Goal: Transaction & Acquisition: Purchase product/service

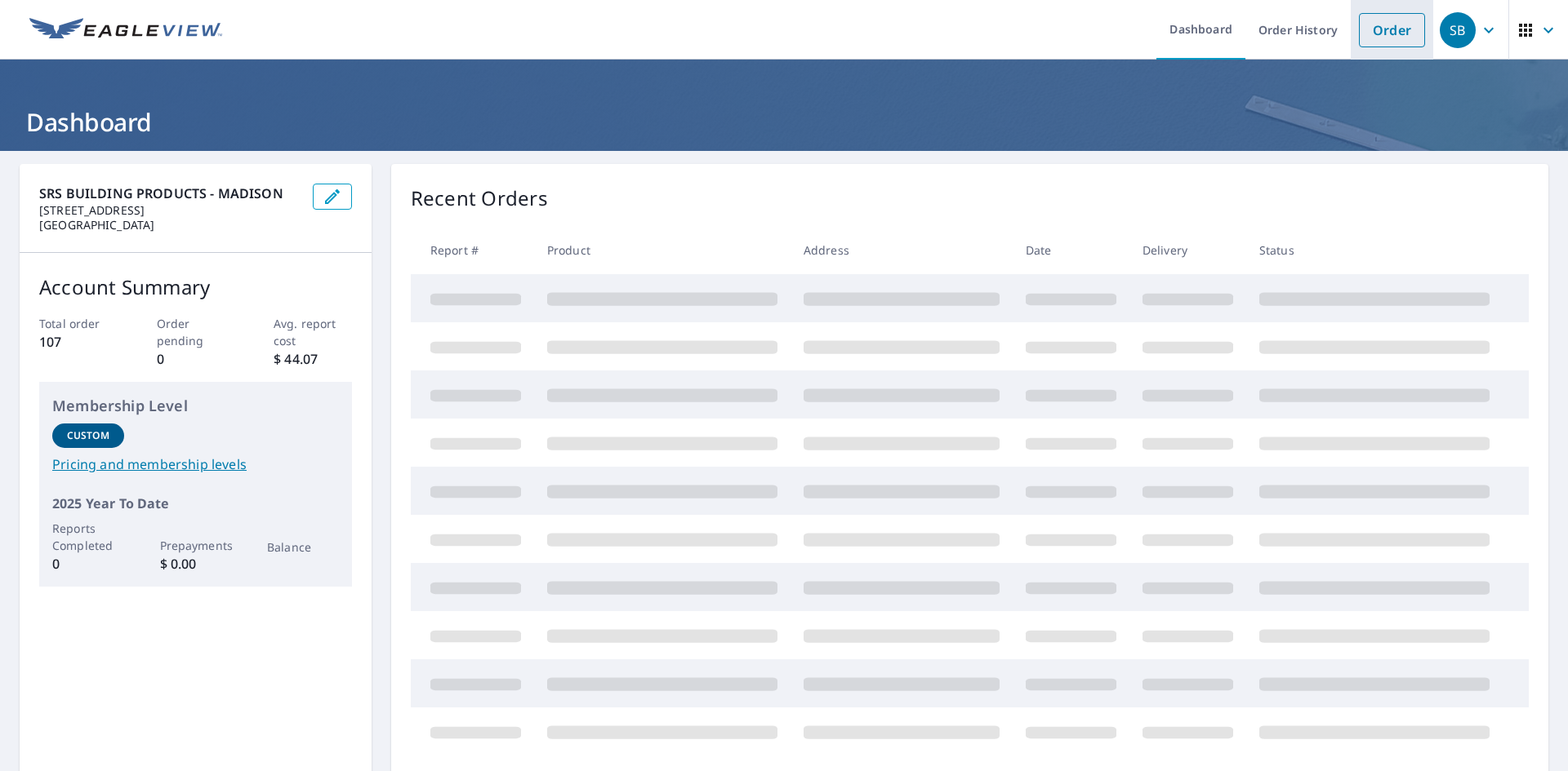
click at [1378, 24] on link "Order" at bounding box center [1391, 30] width 66 height 34
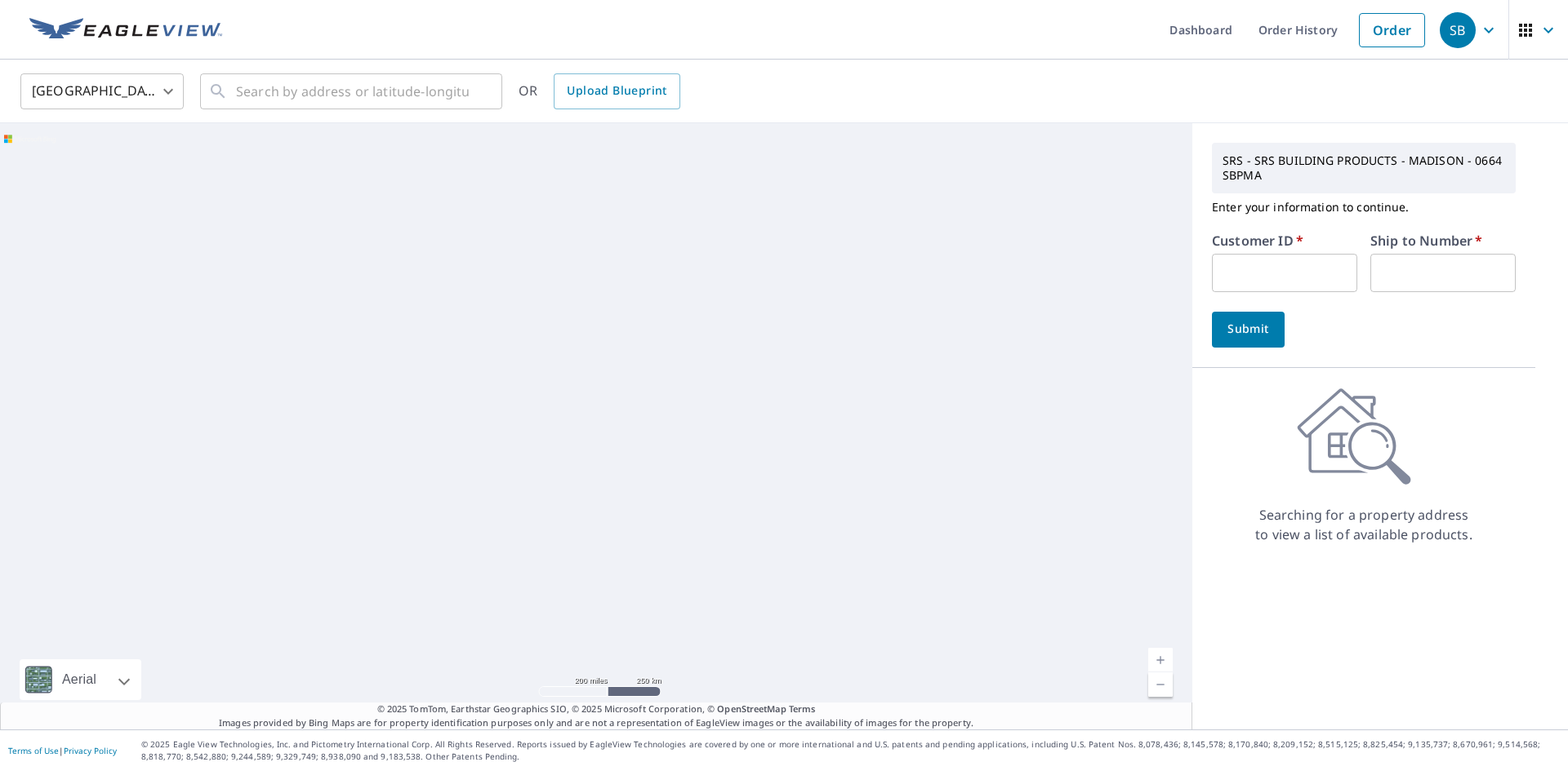
click at [1270, 282] on input "text" at bounding box center [1285, 273] width 146 height 39
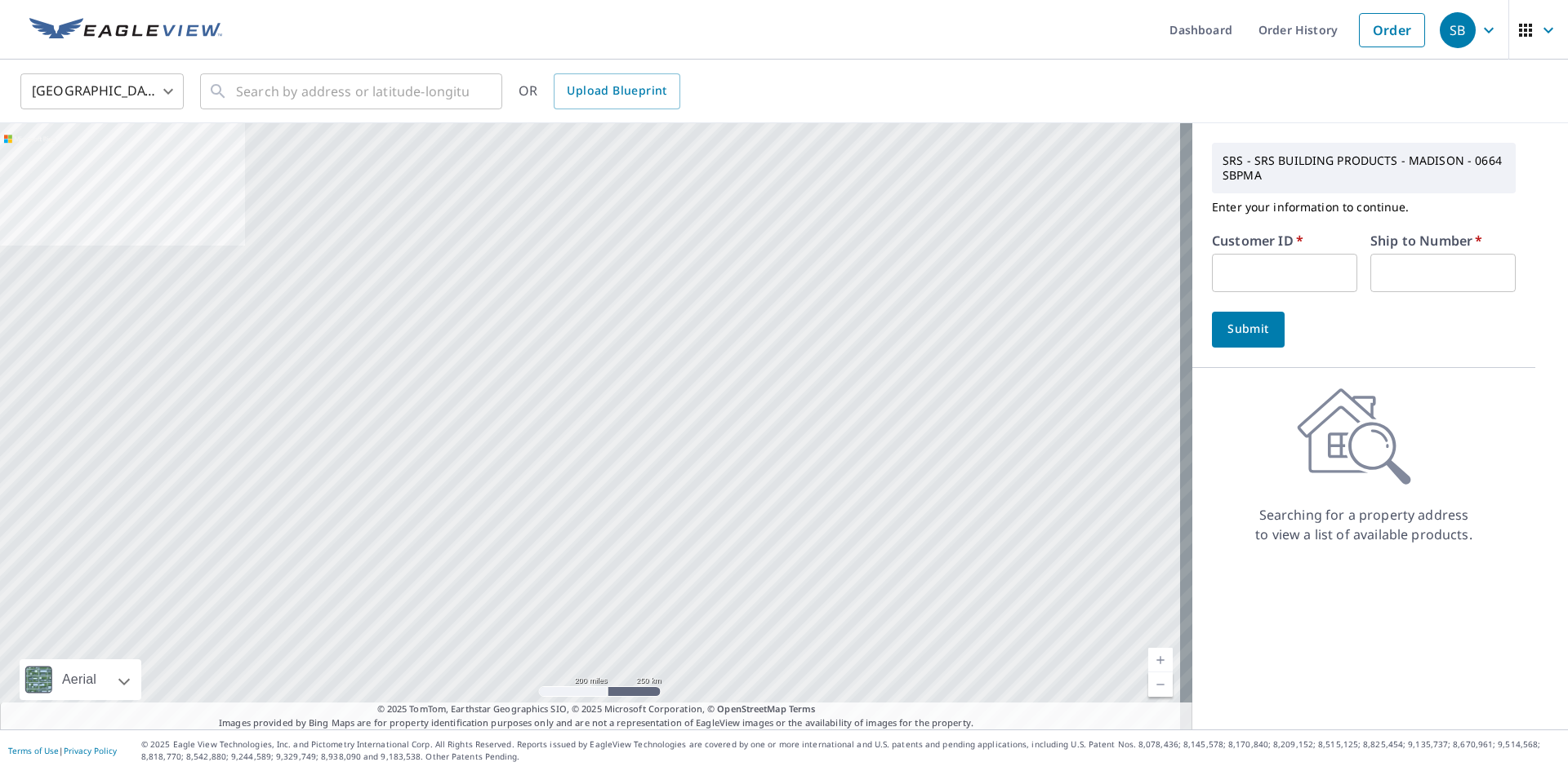
click at [1275, 276] on input "text" at bounding box center [1285, 273] width 146 height 39
type input "S050902"
type input "1"
click at [1240, 332] on span "Submit" at bounding box center [1248, 329] width 47 height 20
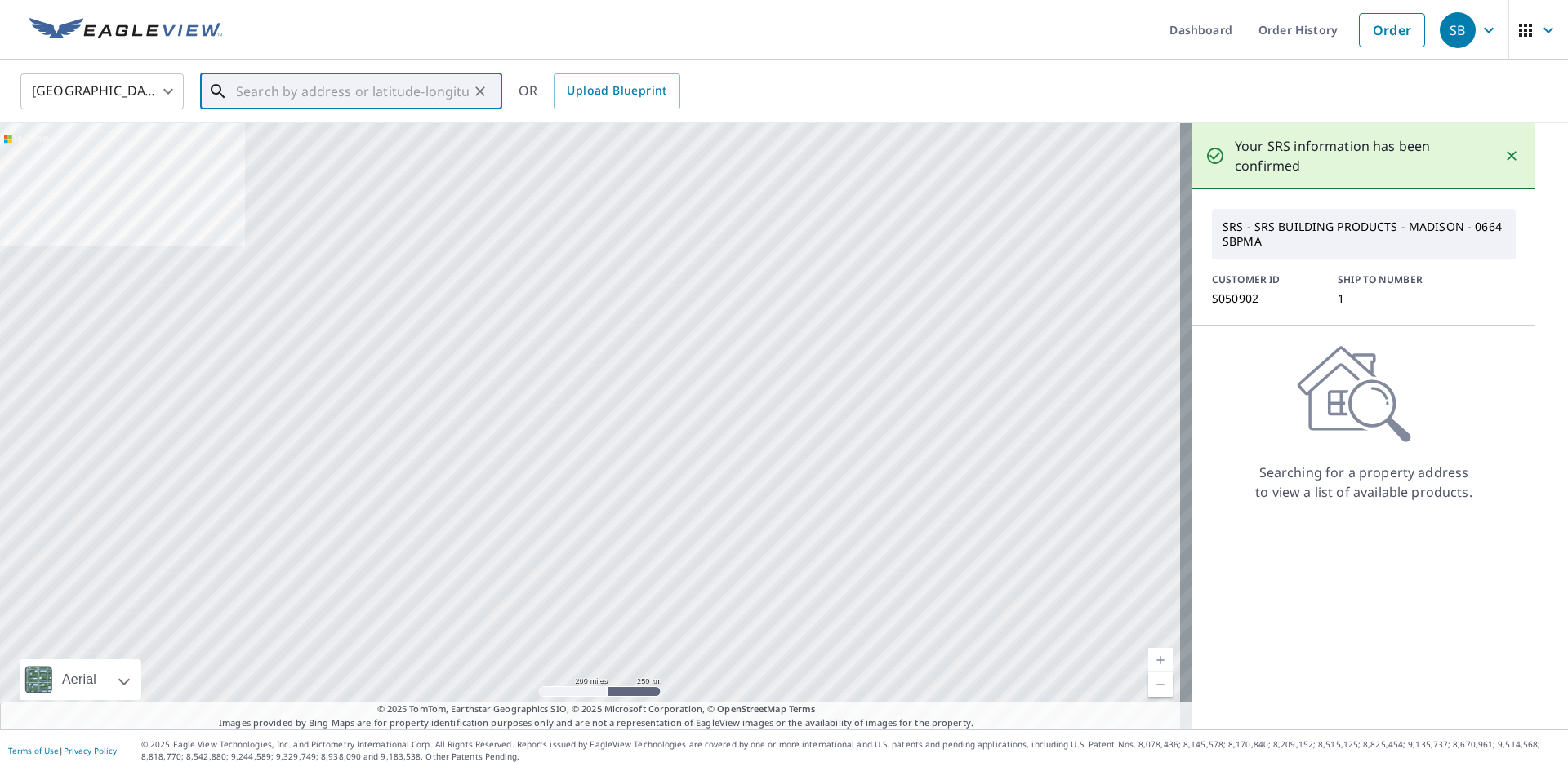
click at [405, 80] on input "text" at bounding box center [353, 91] width 233 height 46
click at [251, 95] on input "text" at bounding box center [353, 91] width 233 height 46
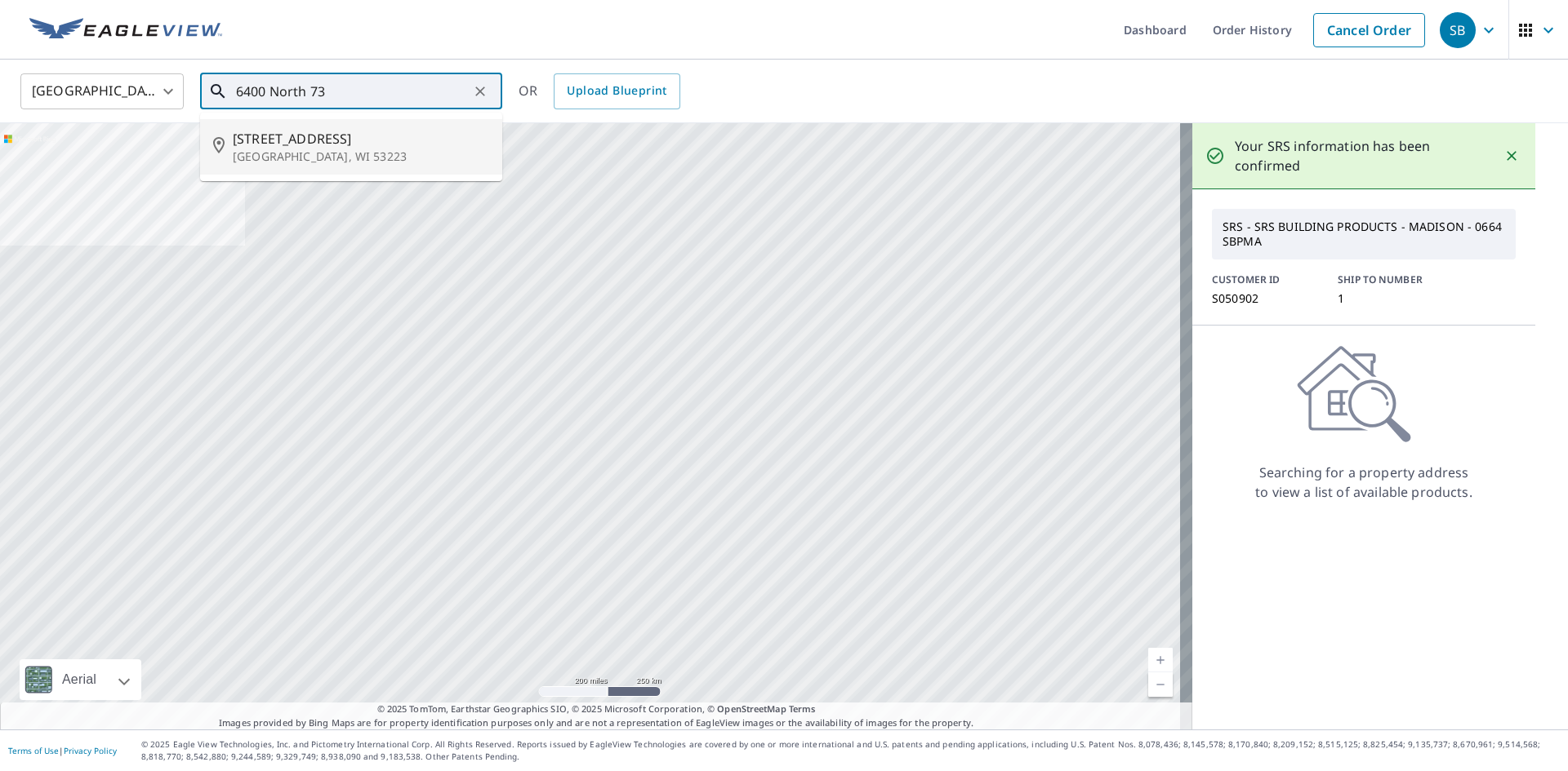
click at [307, 139] on span "[STREET_ADDRESS]" at bounding box center [361, 138] width 256 height 19
type input "[STREET_ADDRESS]"
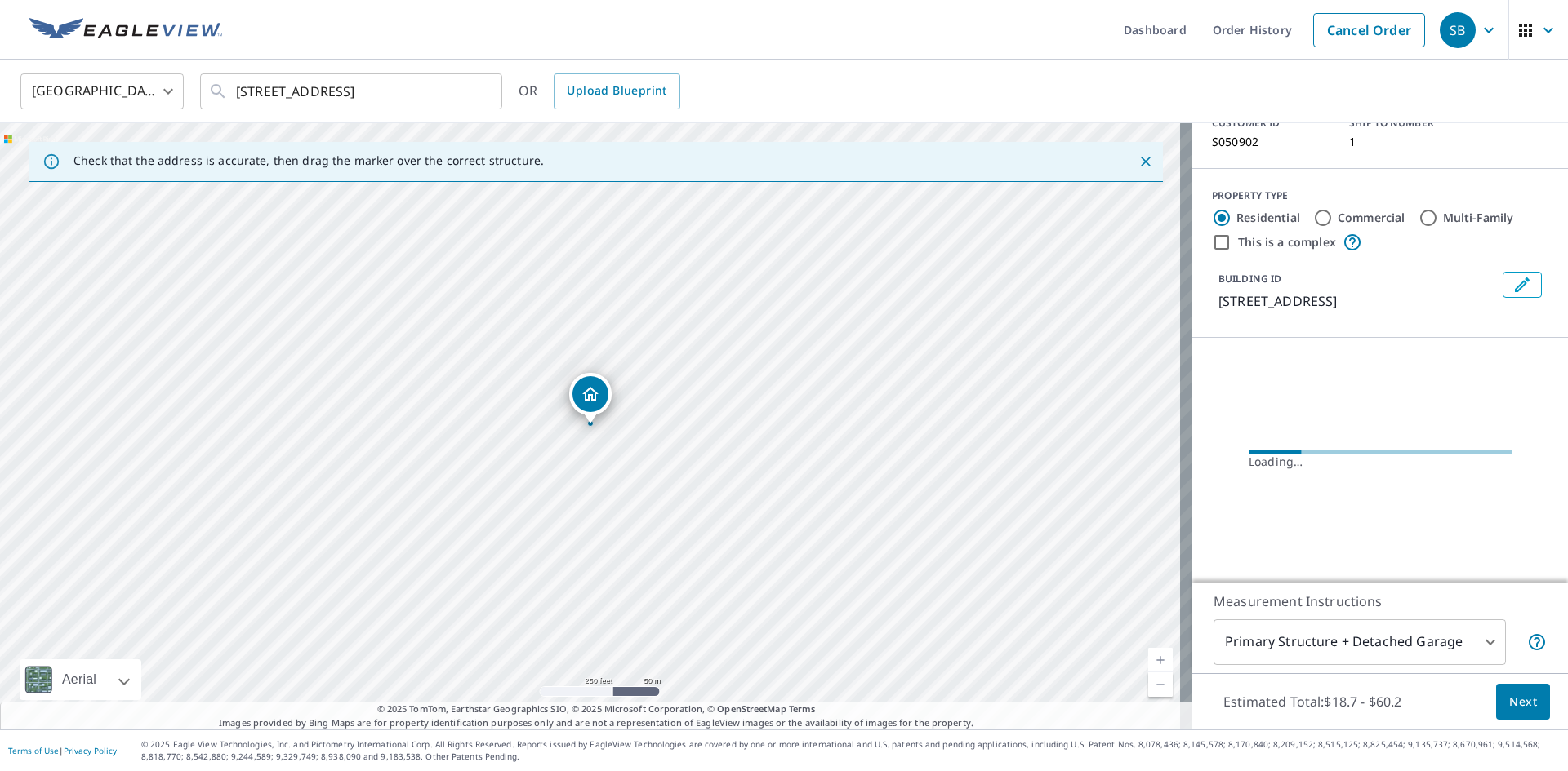
scroll to position [129, 0]
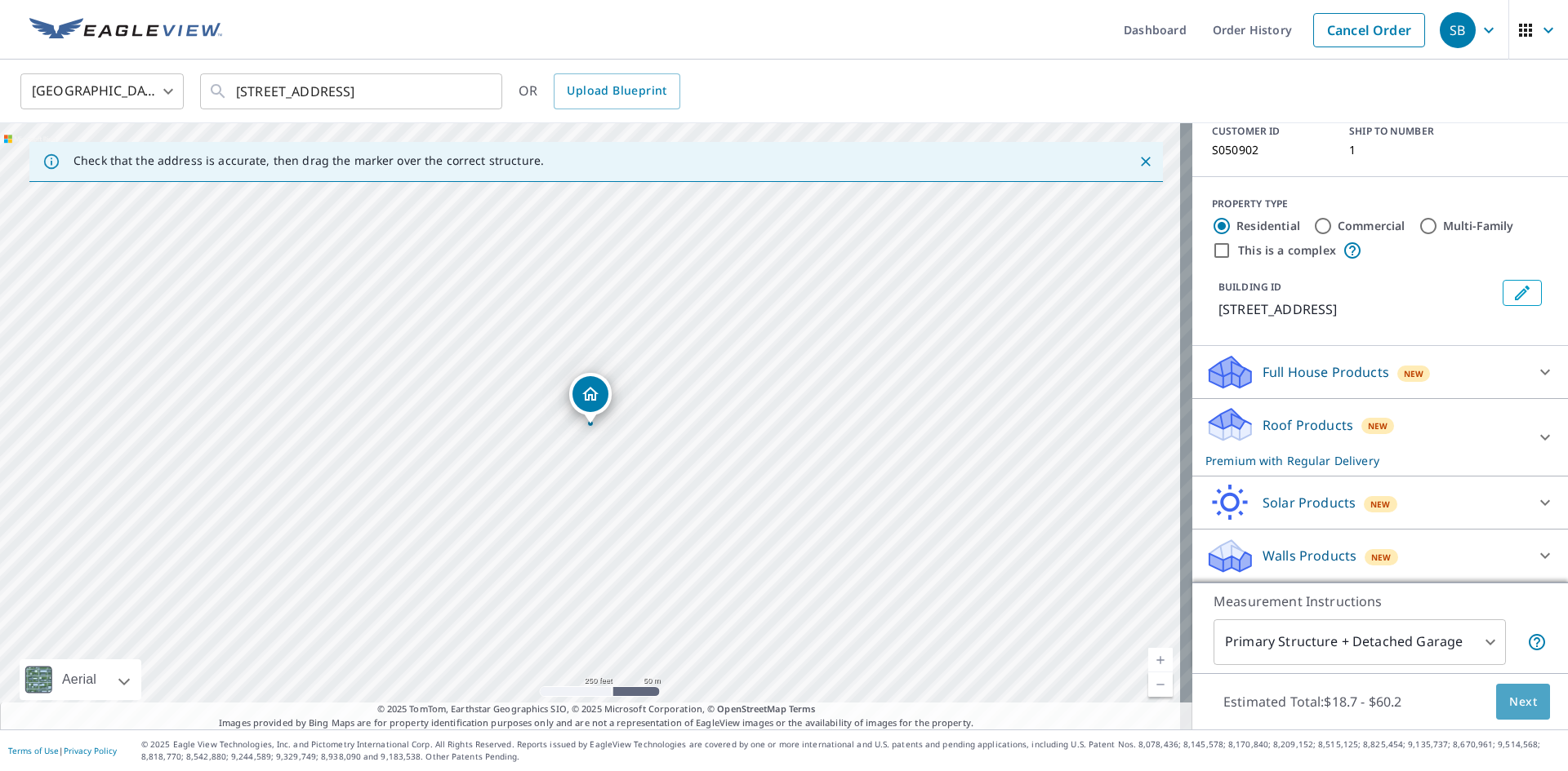
click at [1509, 701] on span "Next" at bounding box center [1522, 702] width 28 height 20
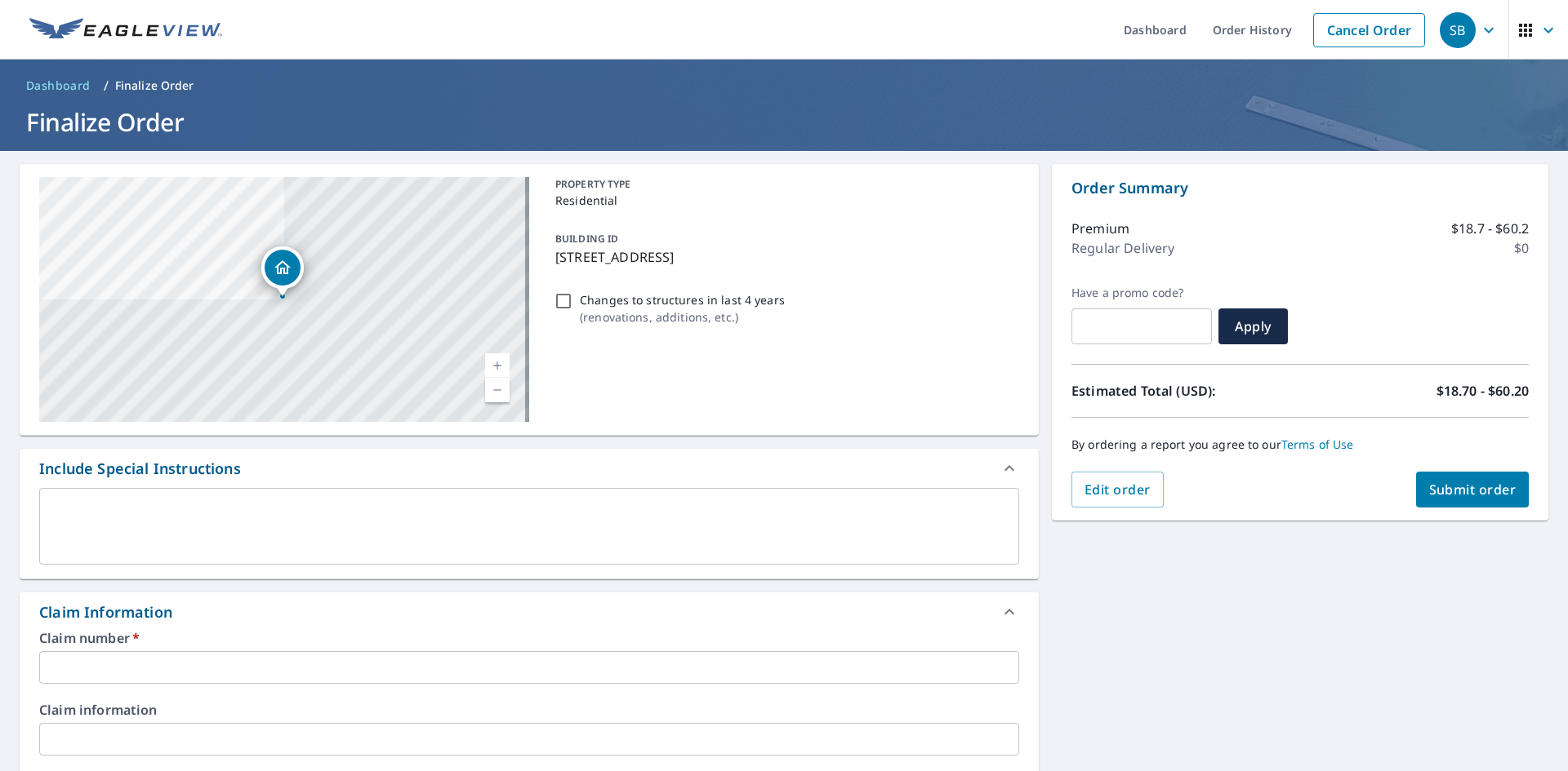
scroll to position [163, 0]
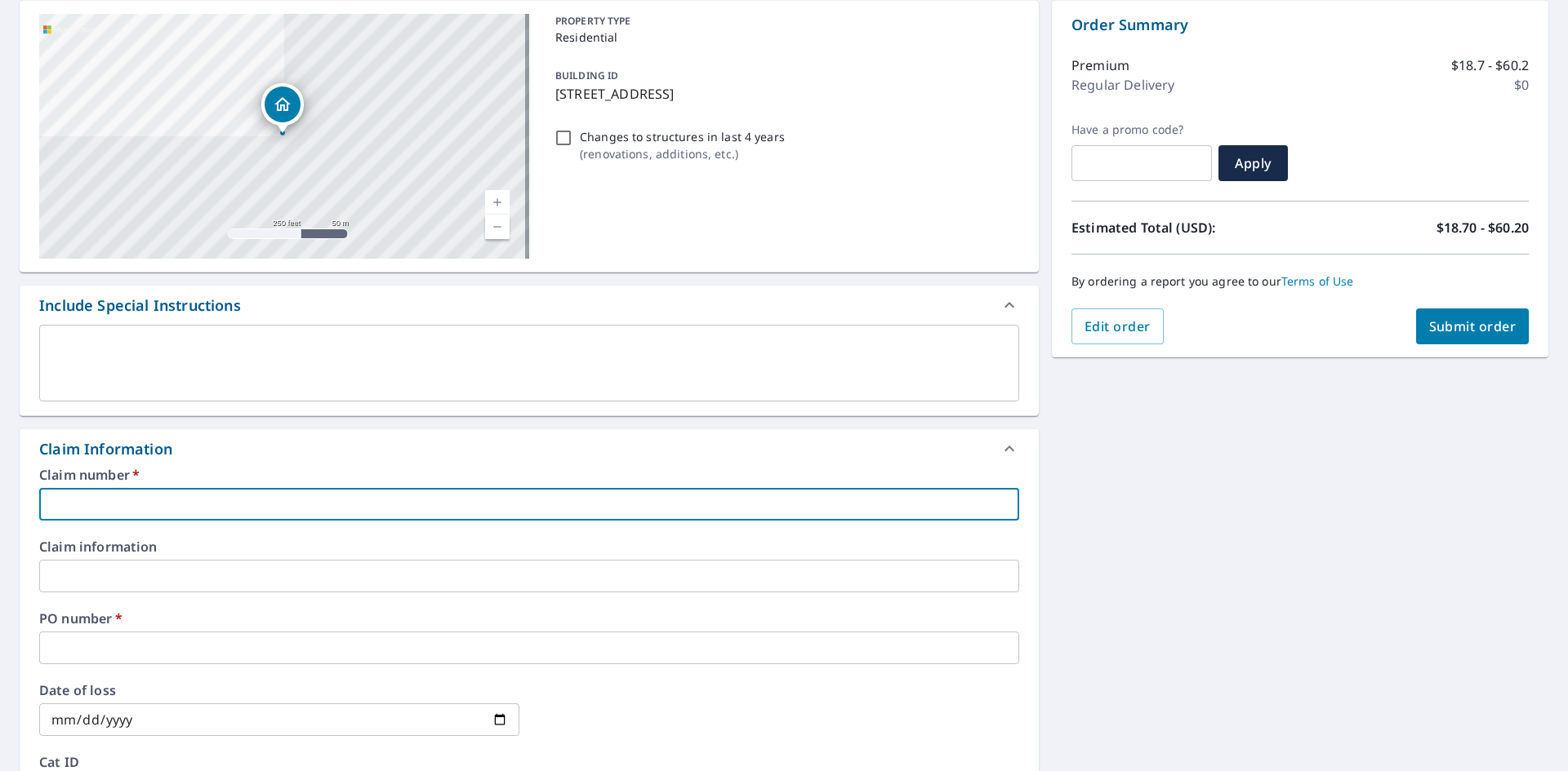
click at [144, 496] on input "text" at bounding box center [529, 504] width 980 height 33
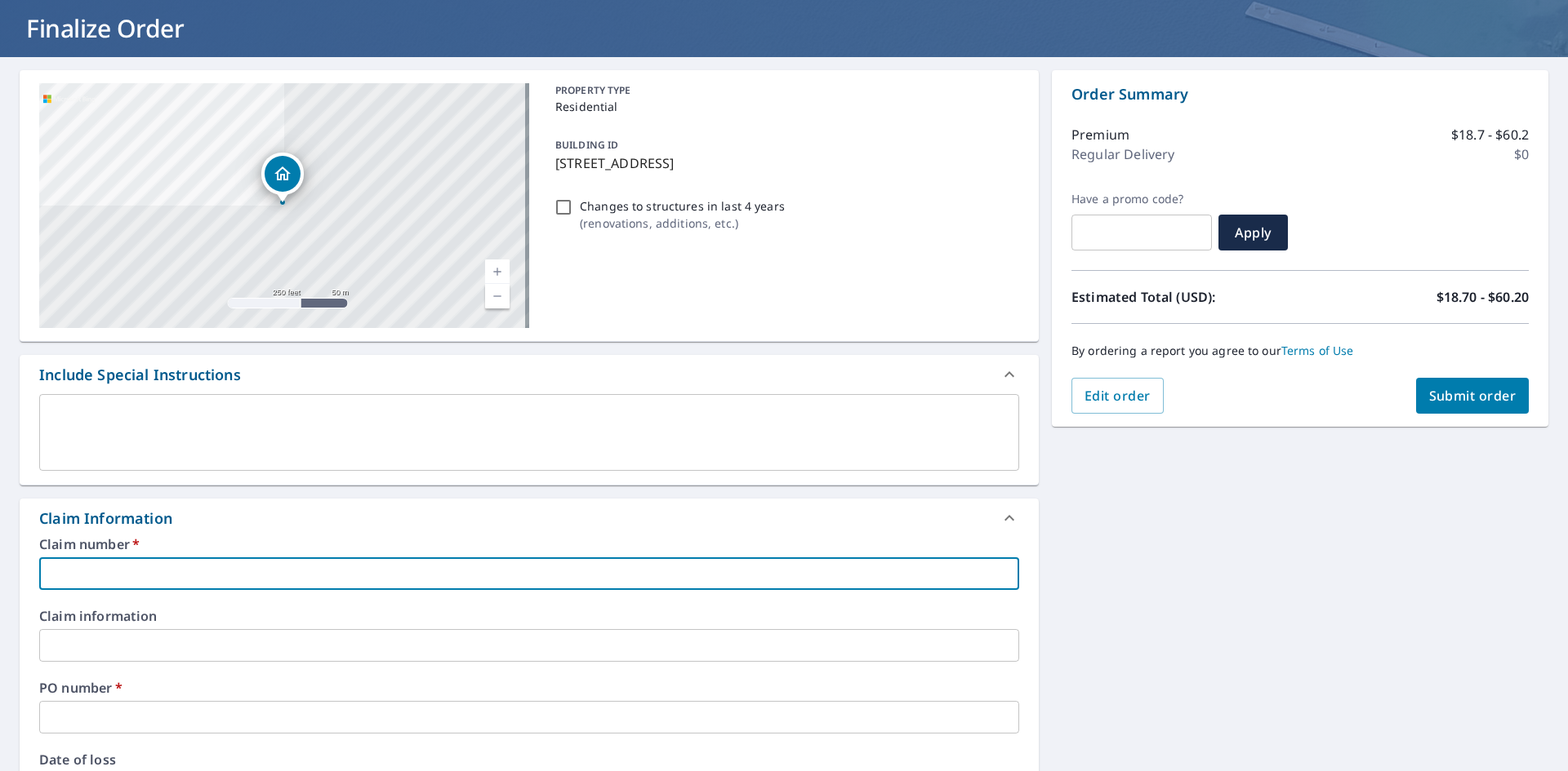
scroll to position [0, 0]
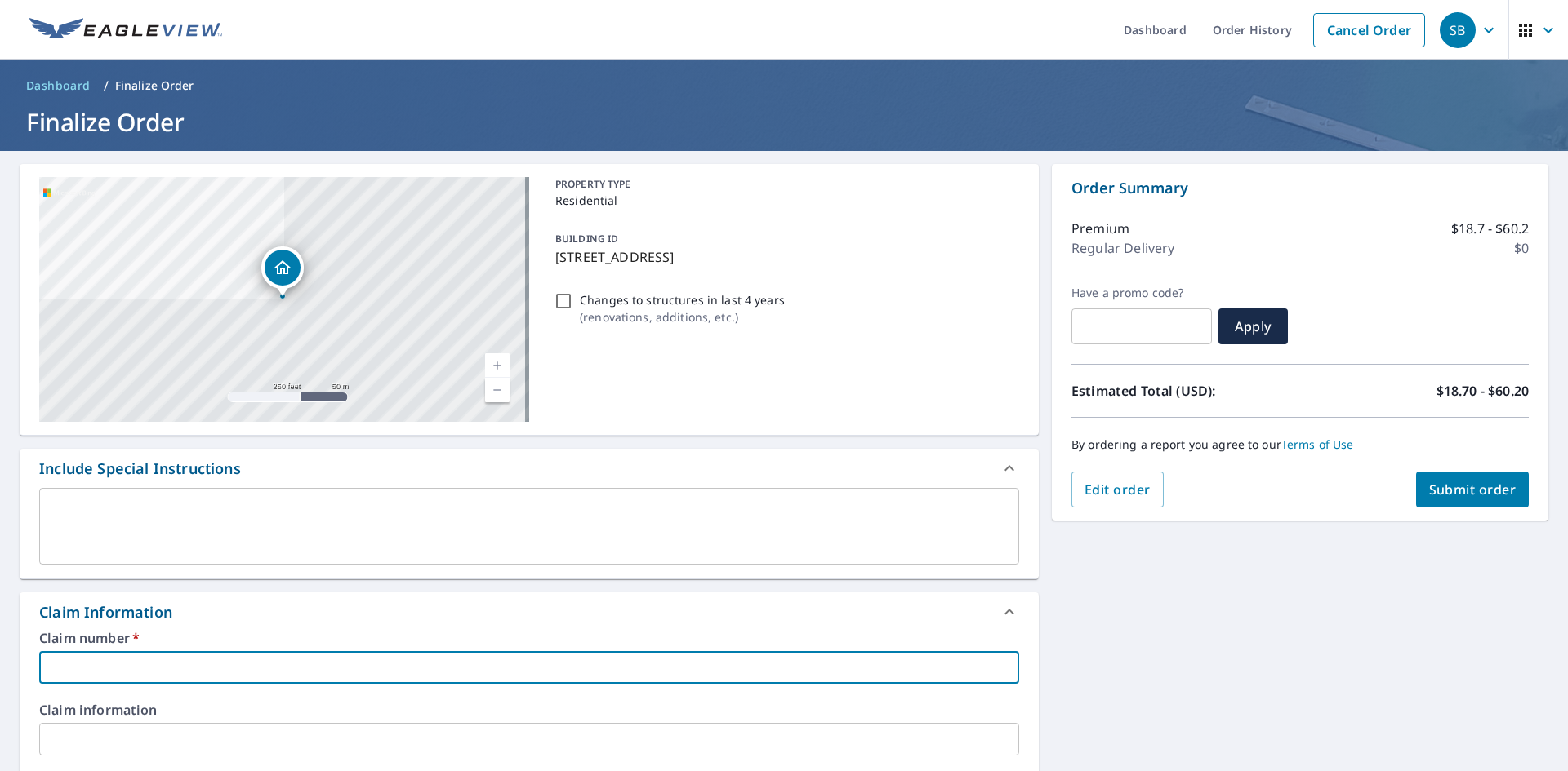
type input "6"
checkbox input "true"
type input "64"
checkbox input "true"
type input "640"
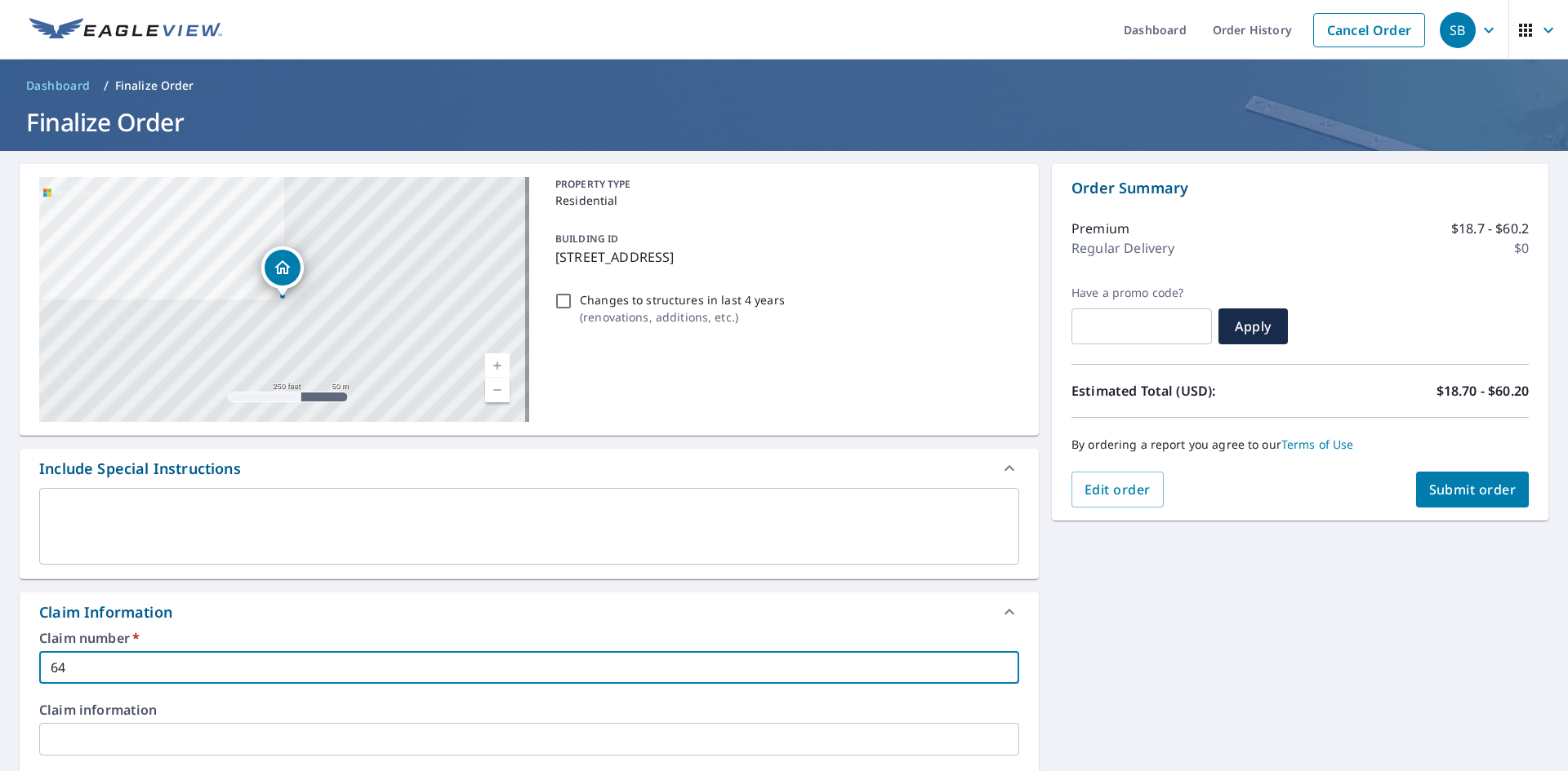
checkbox input "true"
type input "6400"
checkbox input "true"
type input "6400"
checkbox input "true"
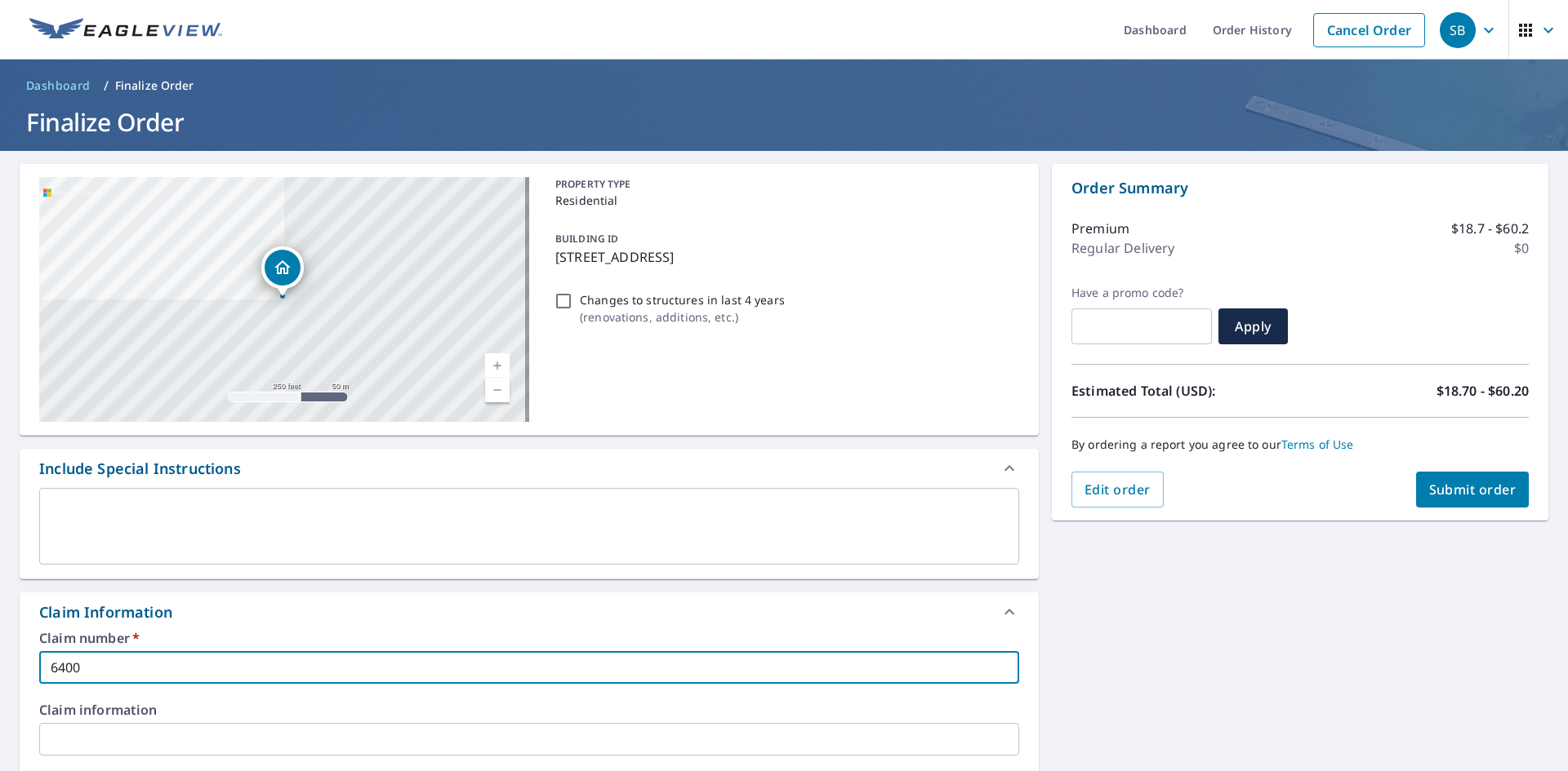
type input "6400 n"
checkbox input "true"
type input "6400"
checkbox input "true"
type input "6400 N"
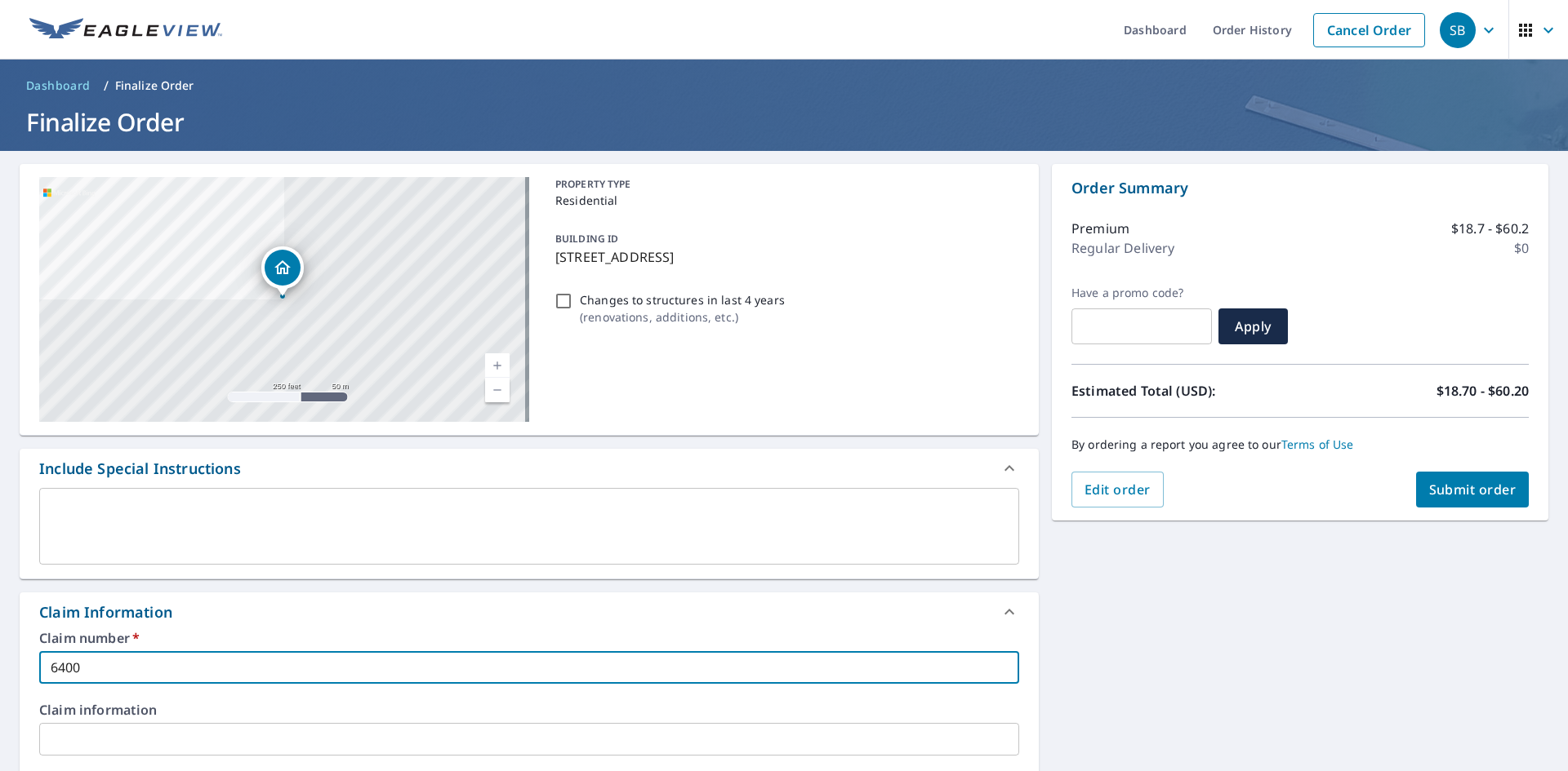
checkbox input "true"
type input "6400 N"
checkbox input "true"
type input "6400 N 7"
checkbox input "true"
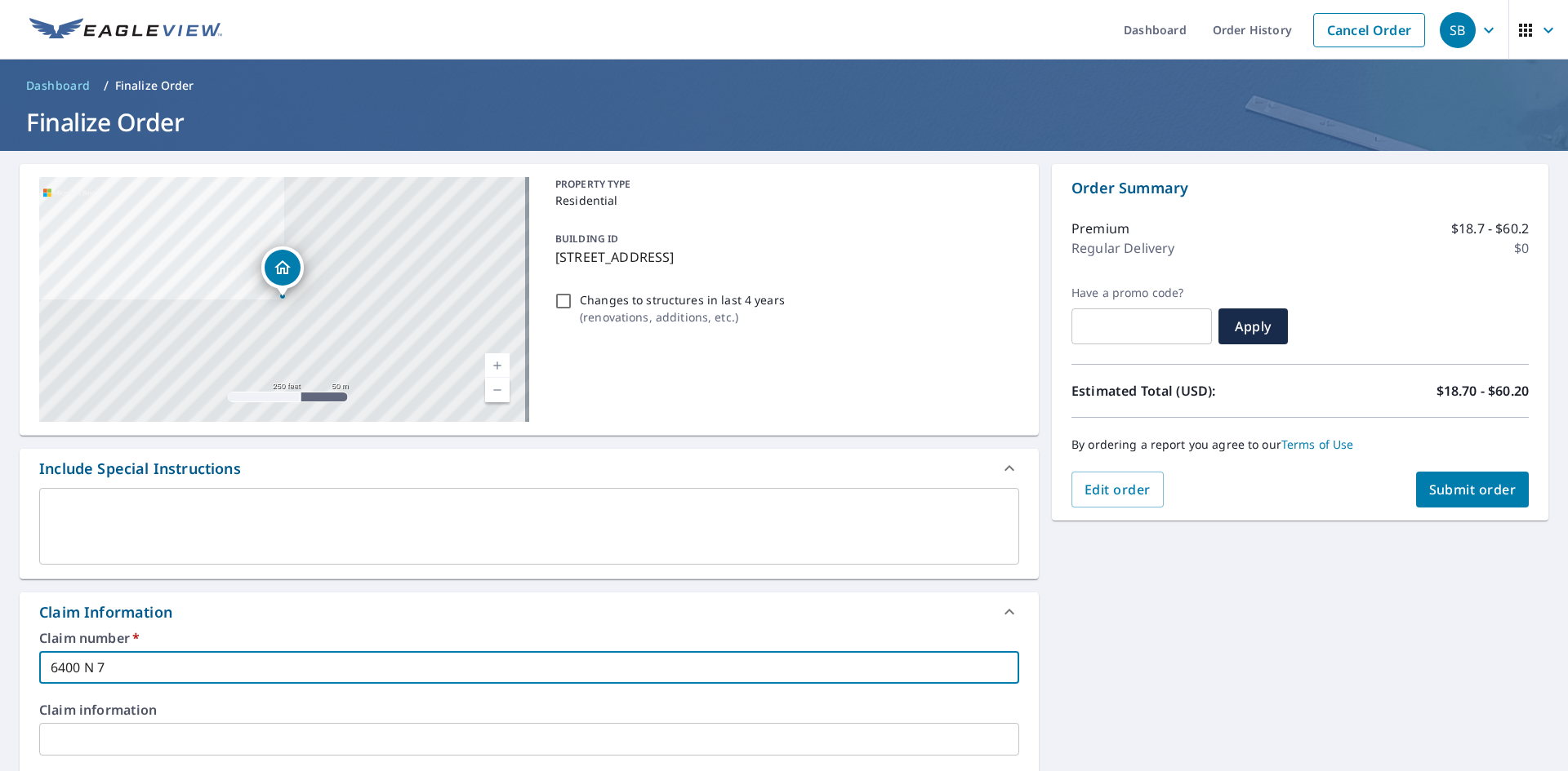
type input "6400 N 73"
checkbox input "true"
type input "6400 N 73r"
checkbox input "true"
type input "6400 N 73rd"
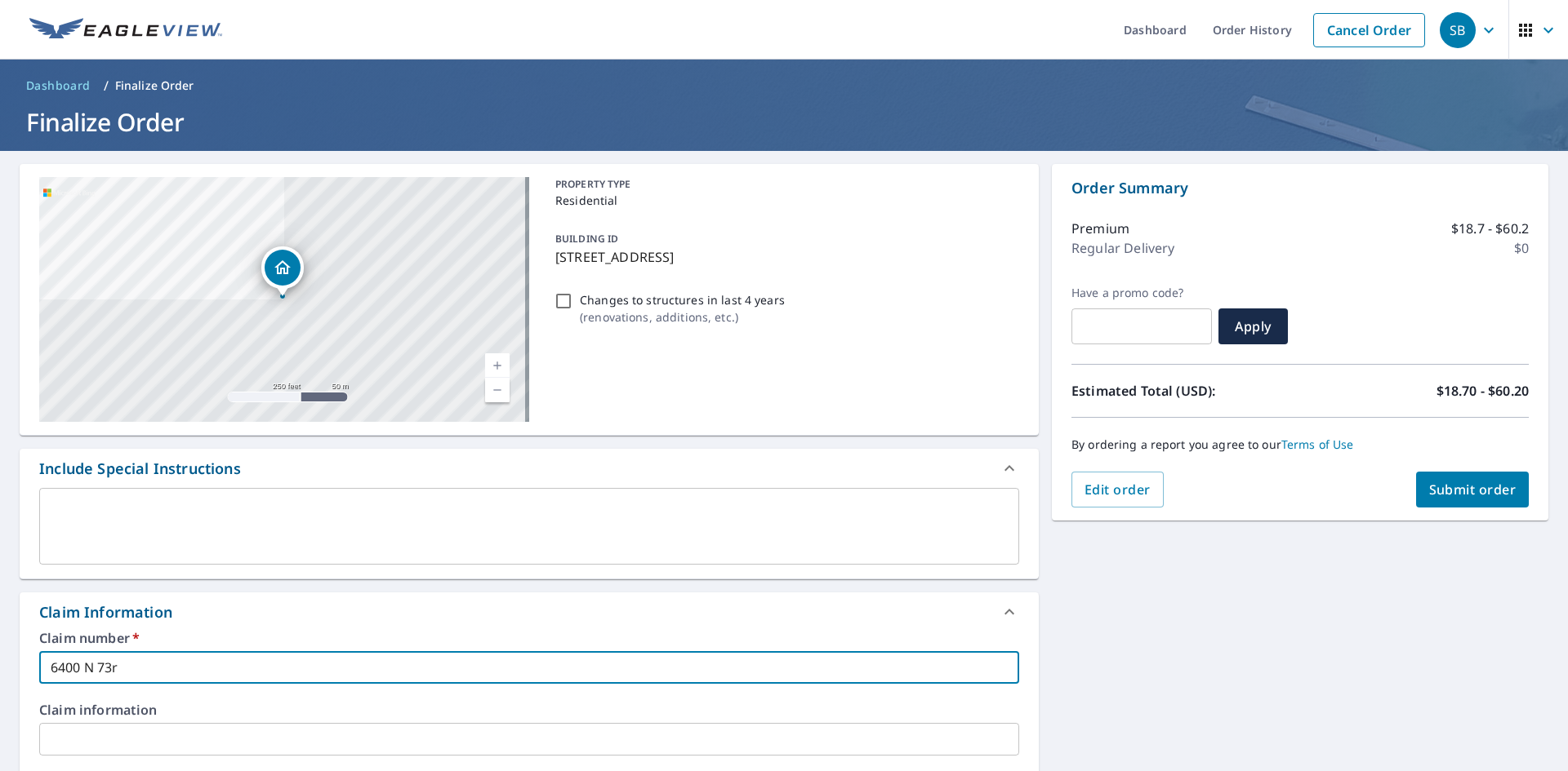
checkbox input "true"
type input "6400 N 73rd"
checkbox input "true"
type input "[STREET_ADDRESS]"
checkbox input "true"
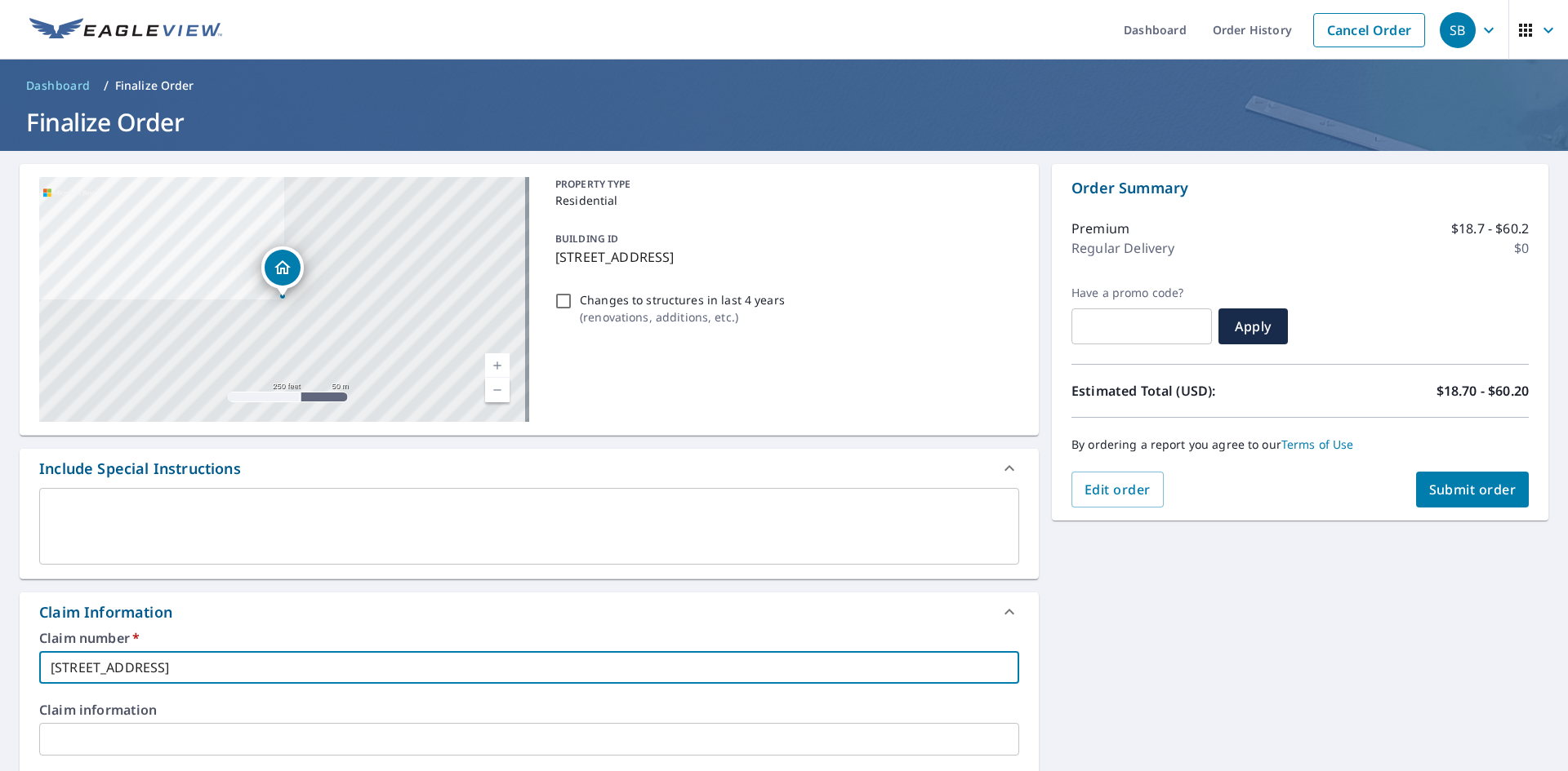
type input "[STREET_ADDRESS]"
checkbox input "true"
type input "[STREET_ADDRESS]"
checkbox input "true"
type input "[STREET_ADDRESS]"
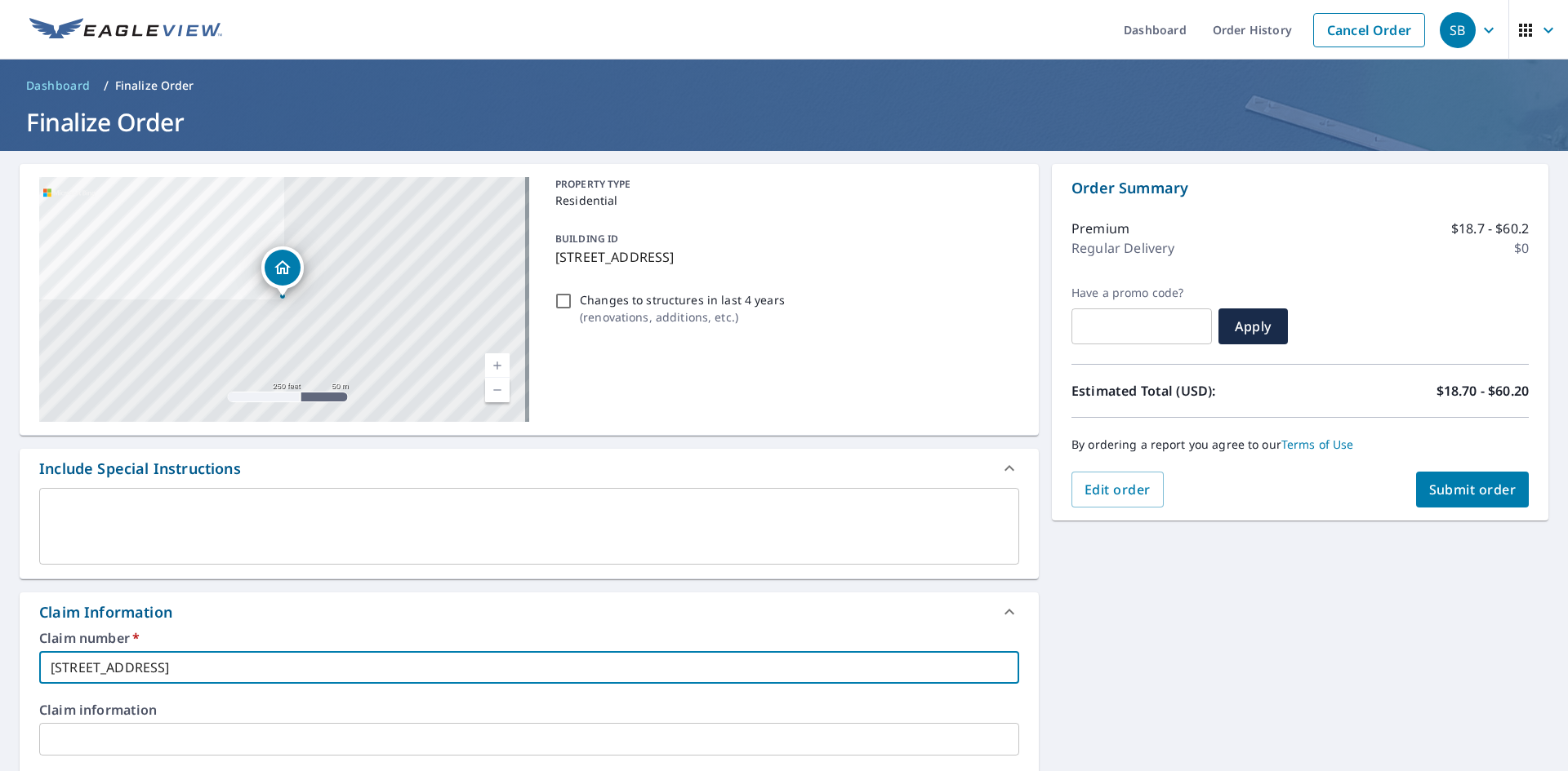
checkbox input "true"
type input "[STREET_ADDRESS]"
checkbox input "true"
type input "[STREET_ADDRESS]"
checkbox input "true"
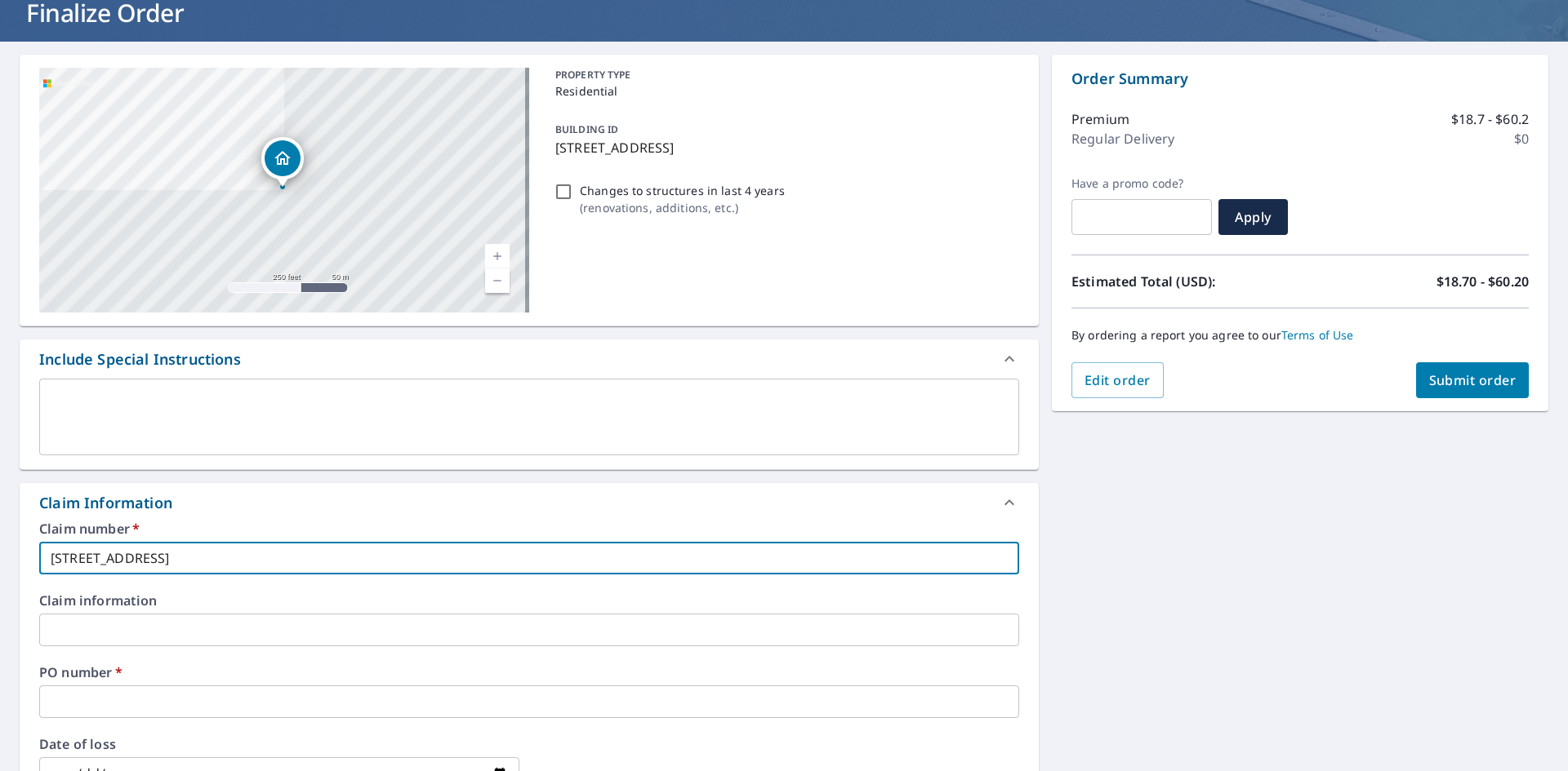
scroll to position [244, 0]
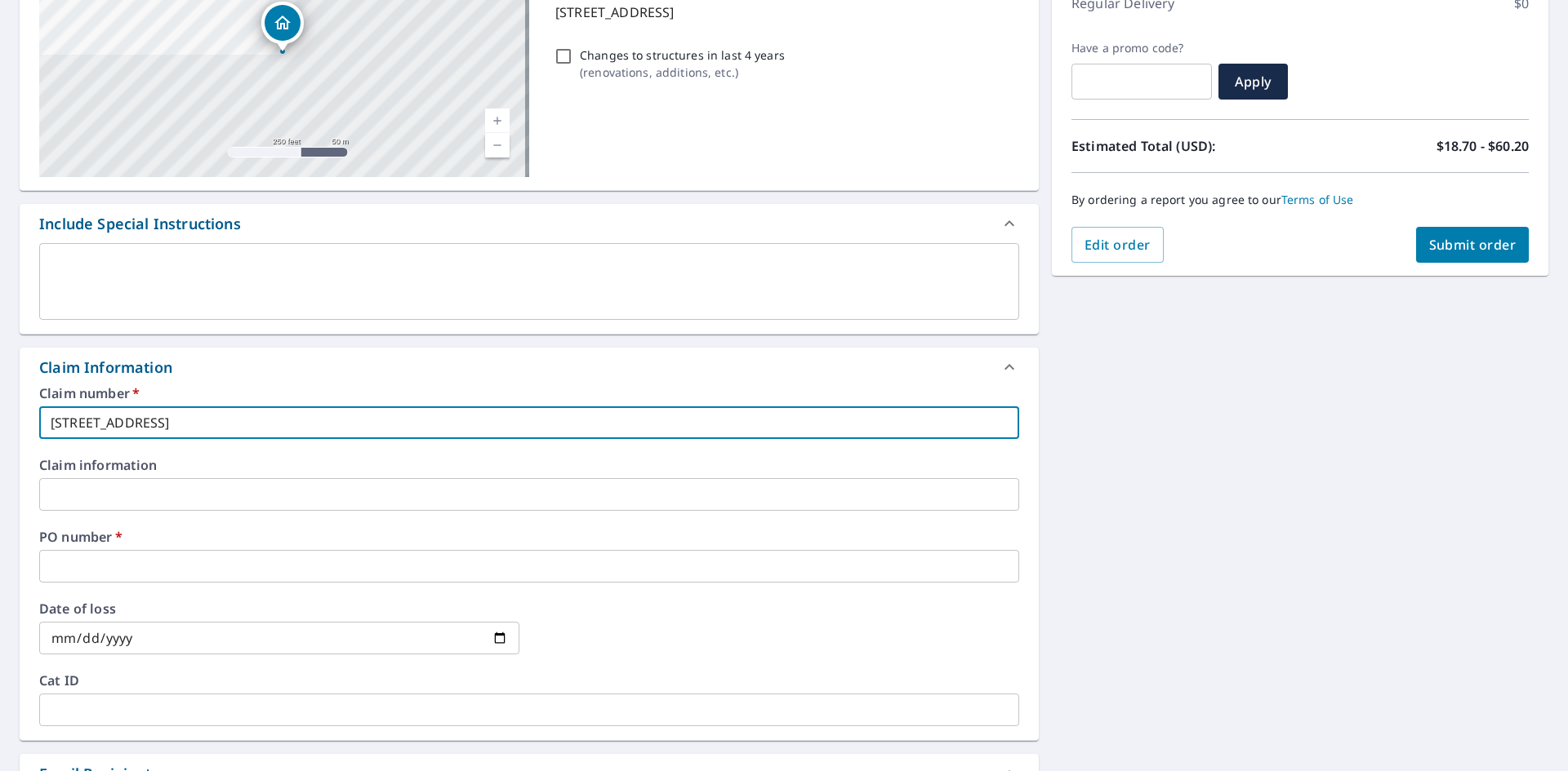
type input "[STREET_ADDRESS]"
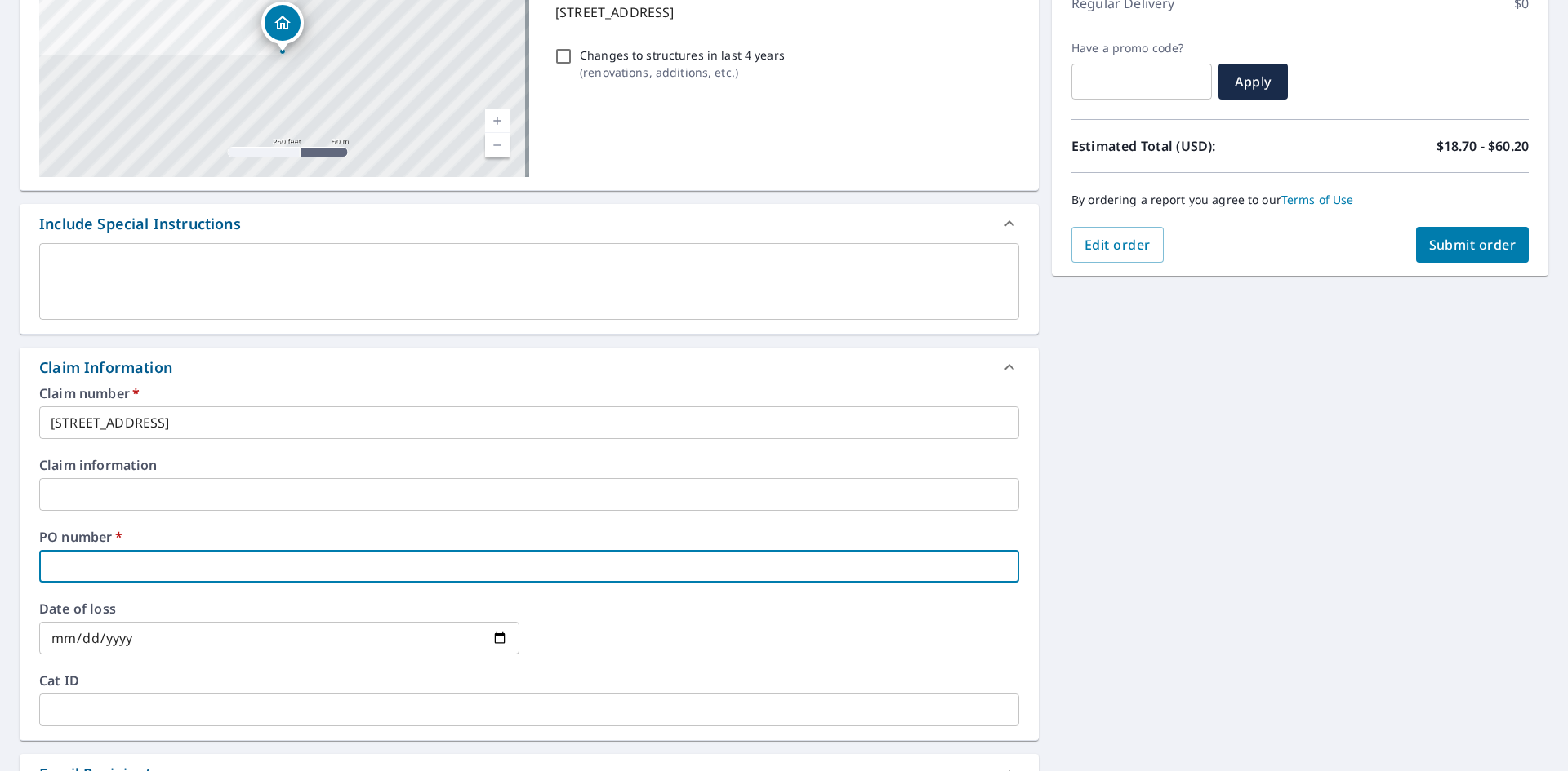
click at [89, 550] on input "text" at bounding box center [529, 566] width 980 height 33
type input "6"
checkbox input "true"
type input "64"
checkbox input "true"
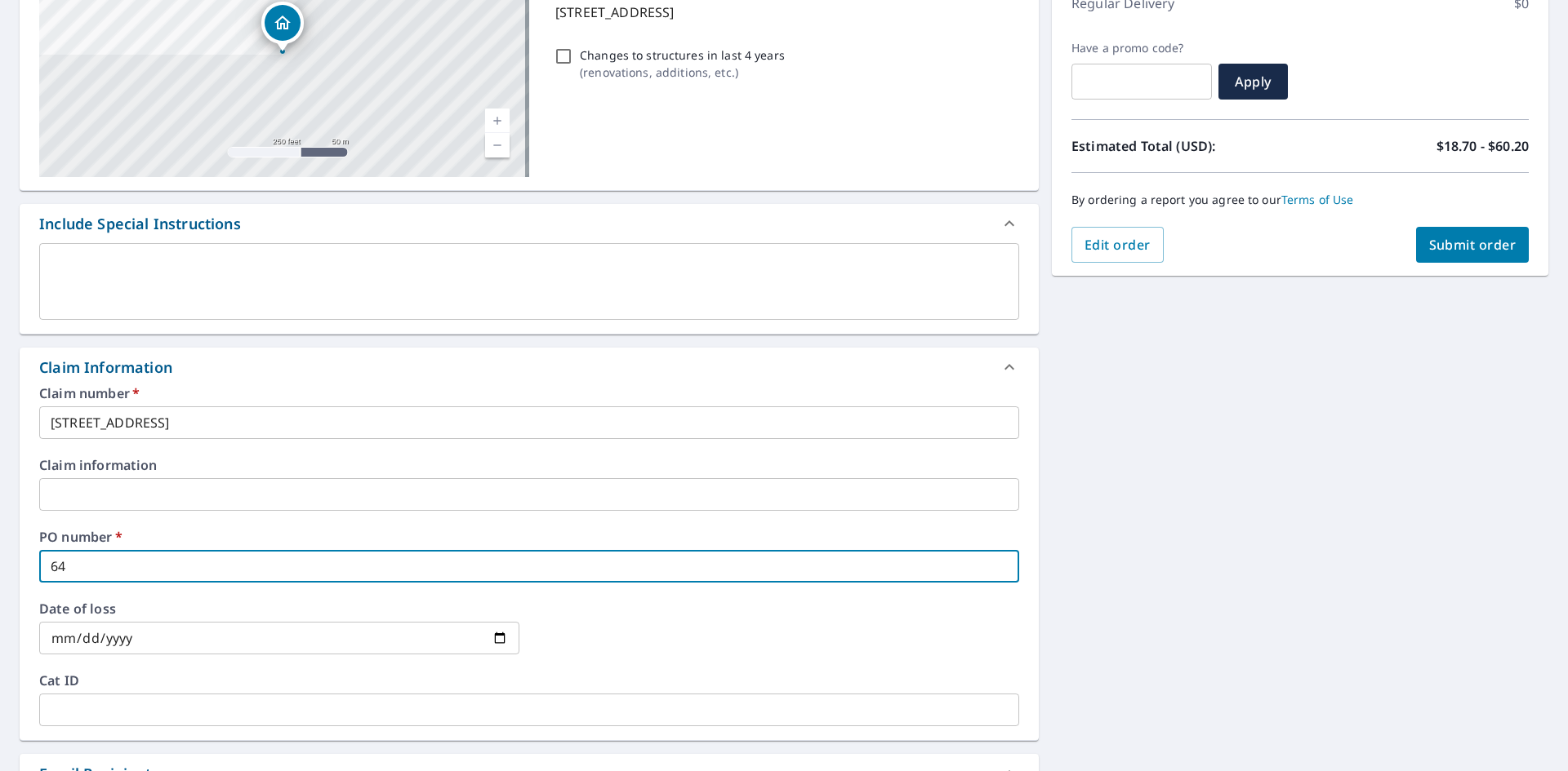
type input "640"
checkbox input "true"
type input "6400"
checkbox input "true"
type input "6400"
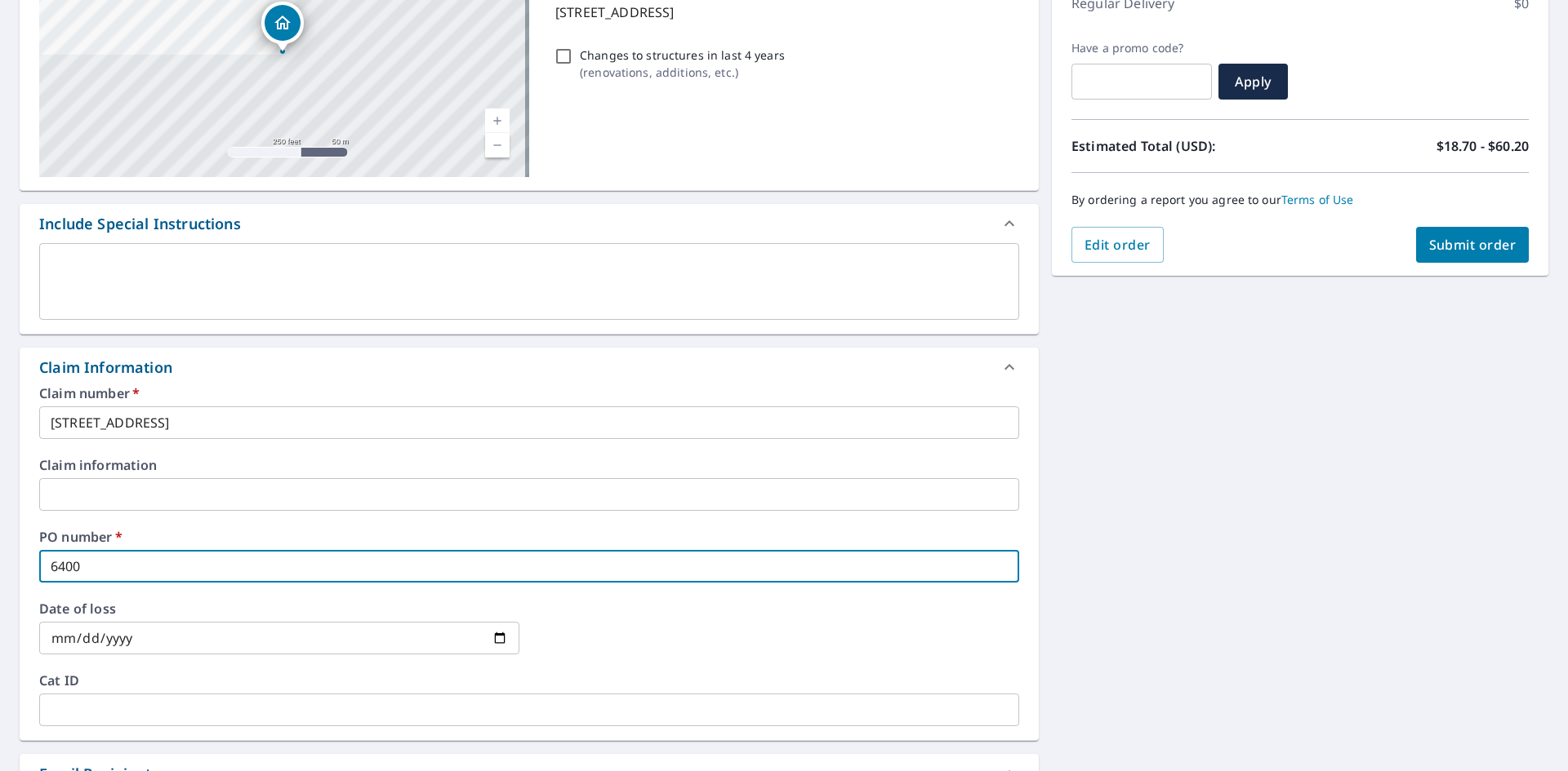
checkbox input "true"
type input "6400 N"
checkbox input "true"
type input "6400 N"
checkbox input "true"
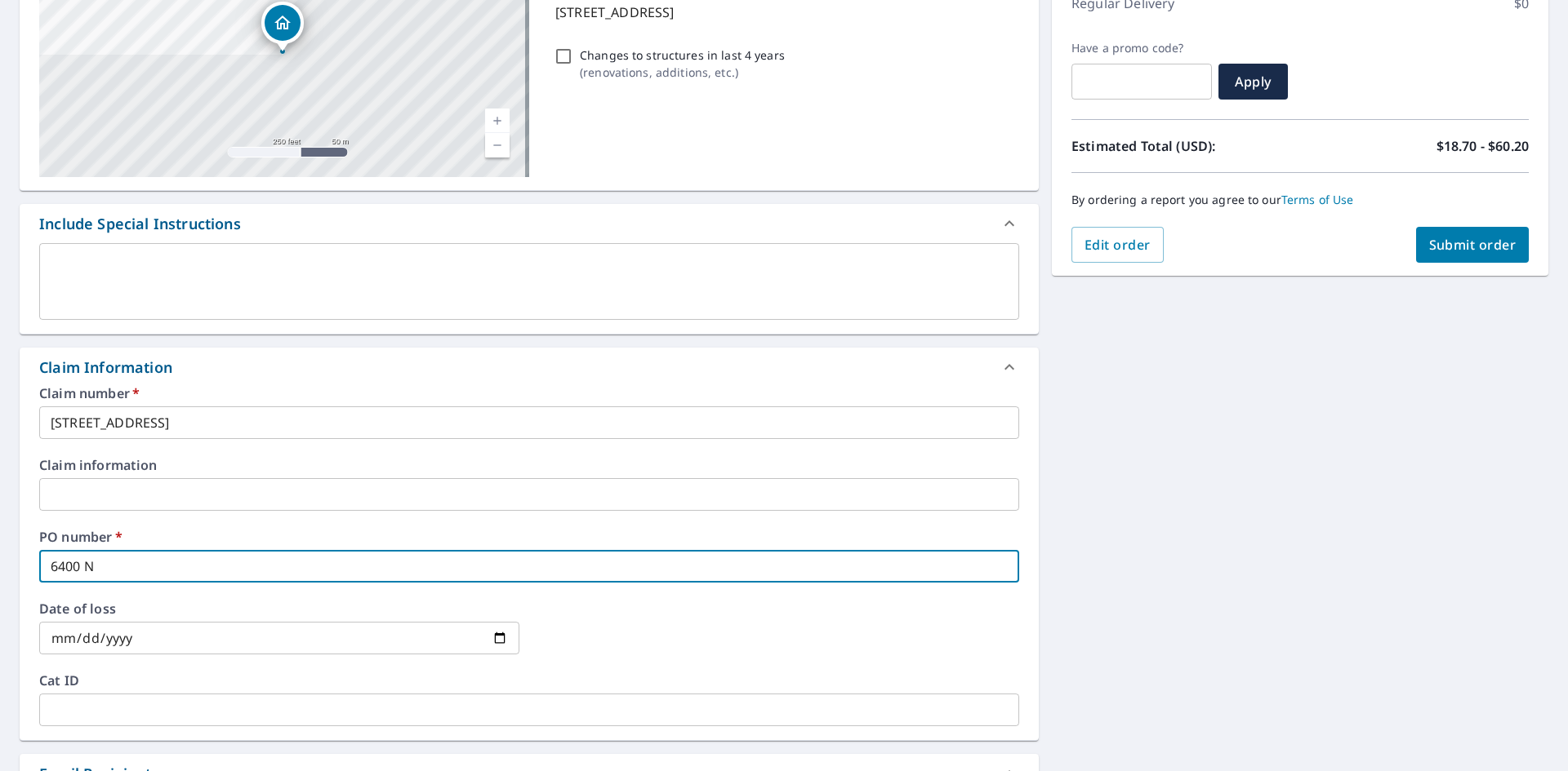
type input "6400 N 7"
checkbox input "true"
type input "6400 N 73"
checkbox input "true"
type input "6400 N 73r"
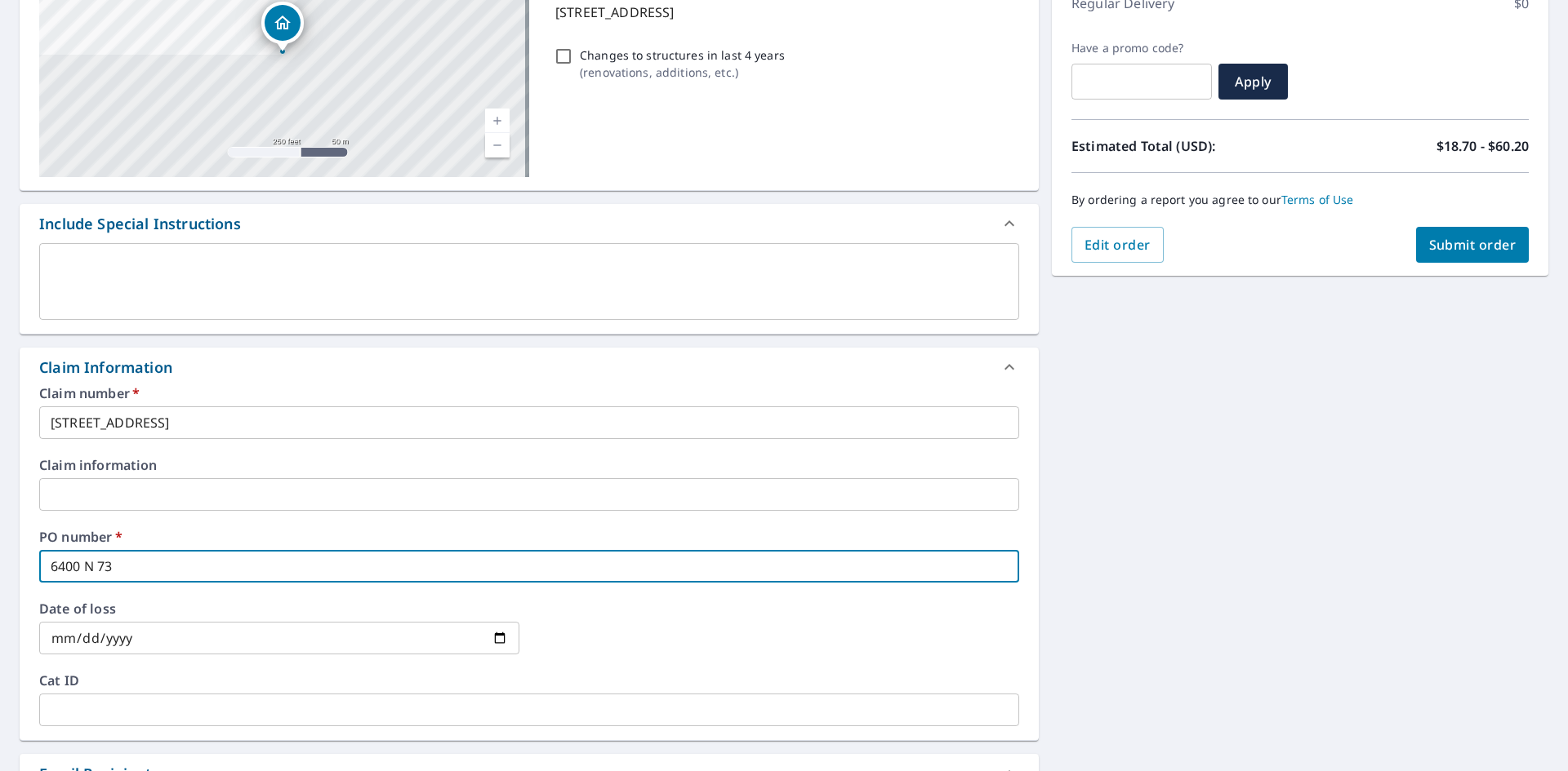
checkbox input "true"
type input "6400 N 73rd"
checkbox input "true"
type input "6400 N 73rd"
checkbox input "true"
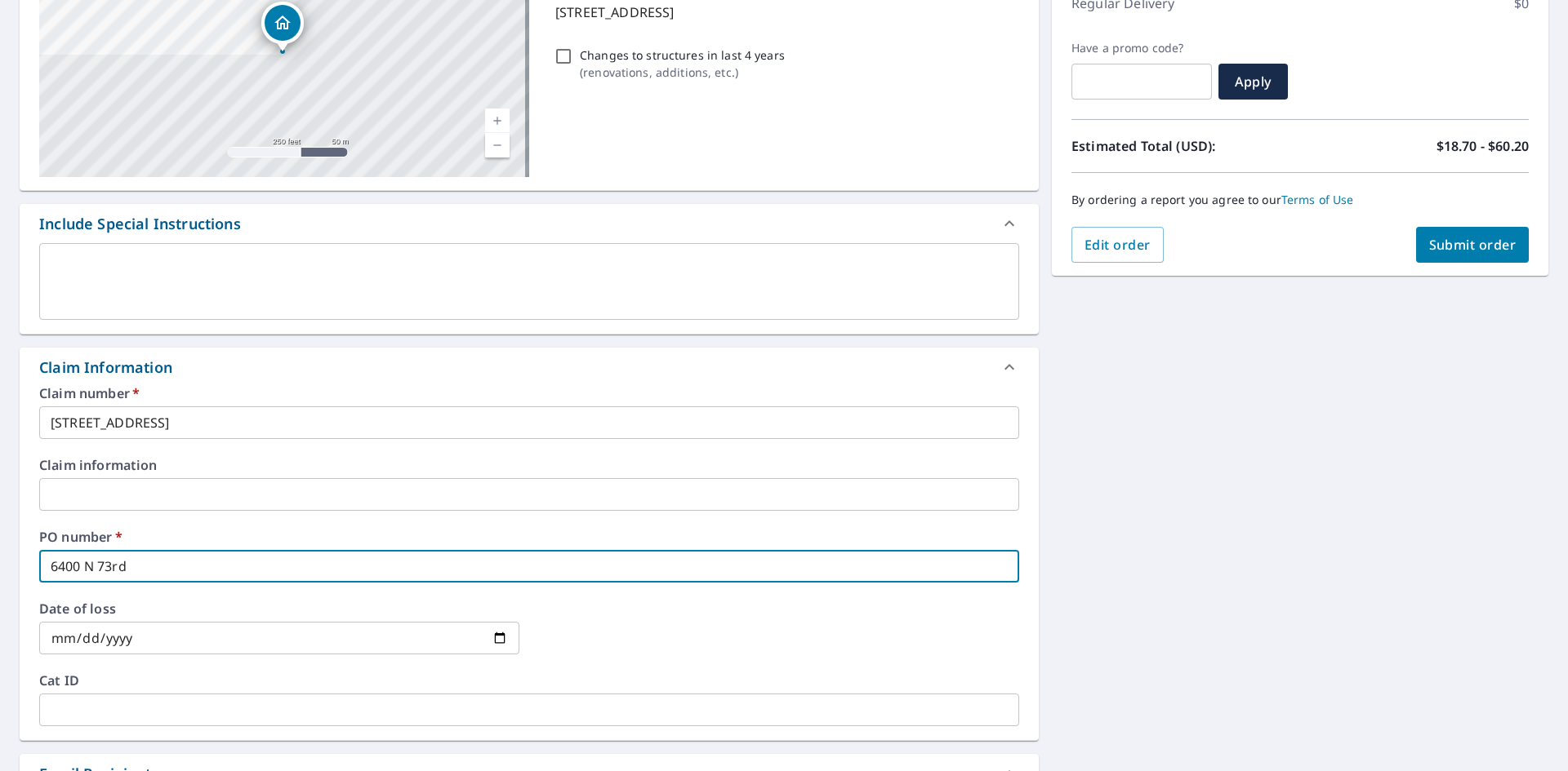
type input "[STREET_ADDRESS]"
checkbox input "true"
type input "[STREET_ADDRESS]"
checkbox input "true"
type input "[STREET_ADDRESS]"
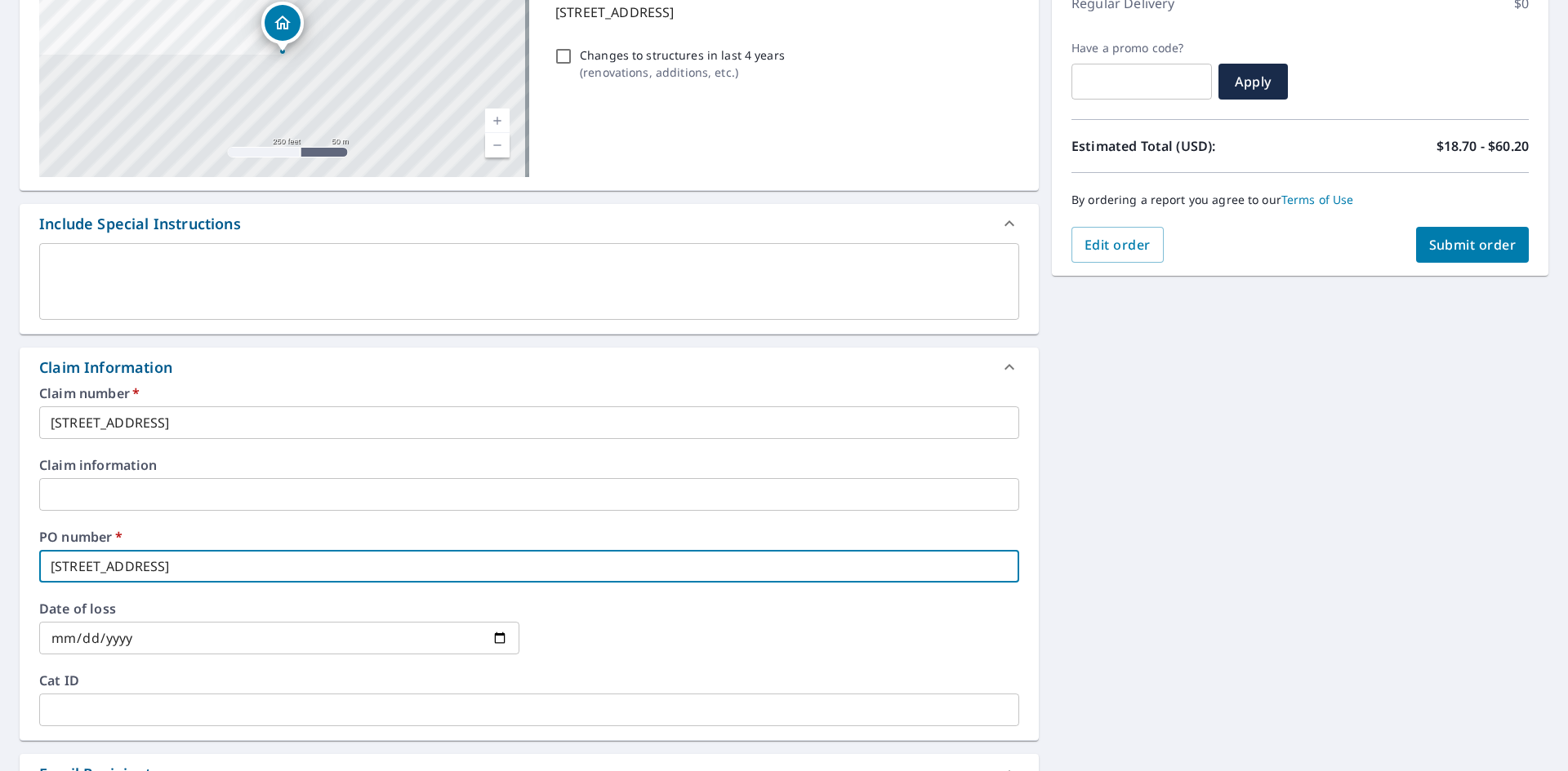
checkbox input "true"
type input "[STREET_ADDRESS]"
checkbox input "true"
type input "[STREET_ADDRESS]"
checkbox input "true"
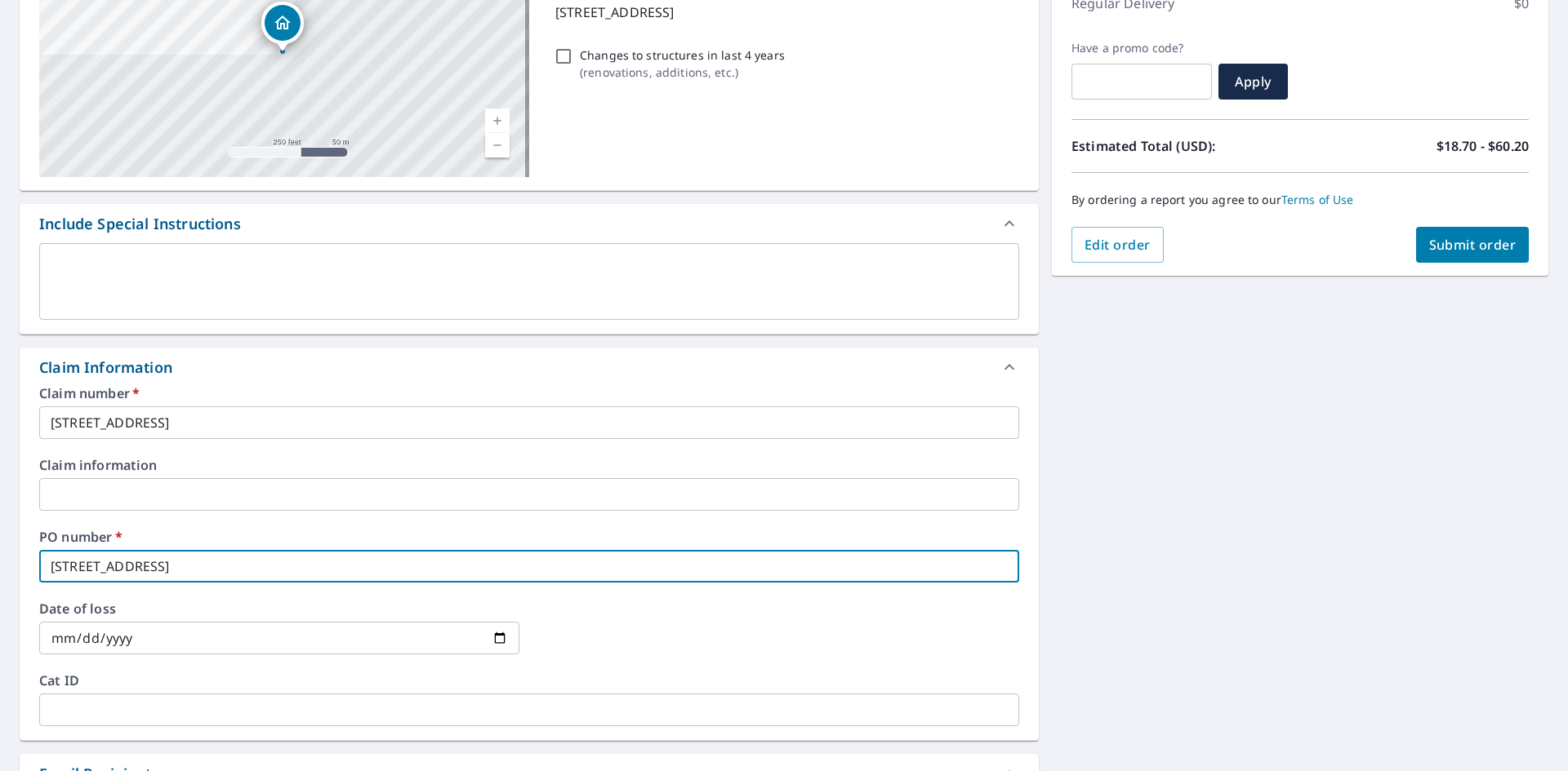
type input "[STREET_ADDRESS]"
checkbox input "true"
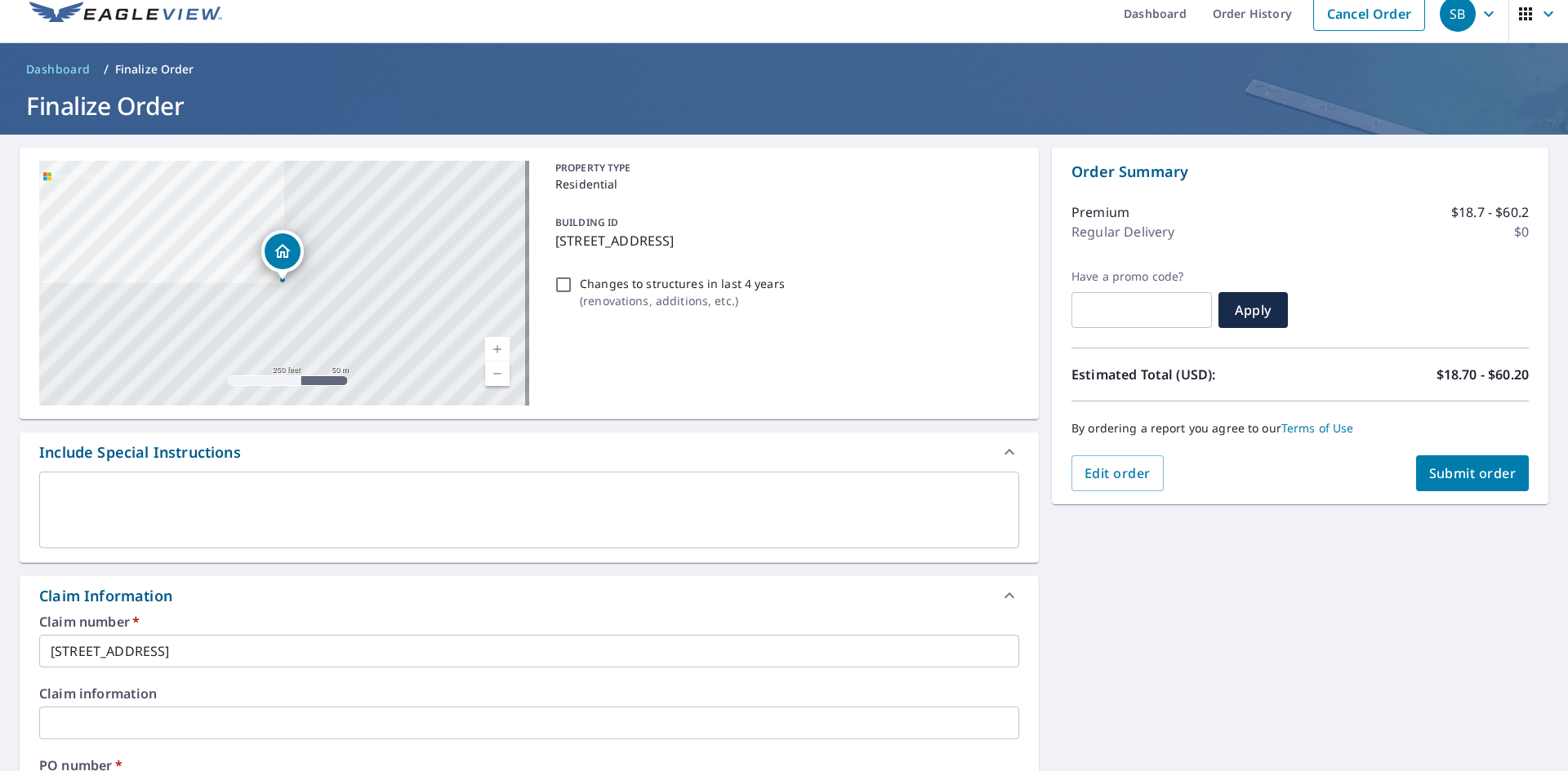
scroll to position [0, 0]
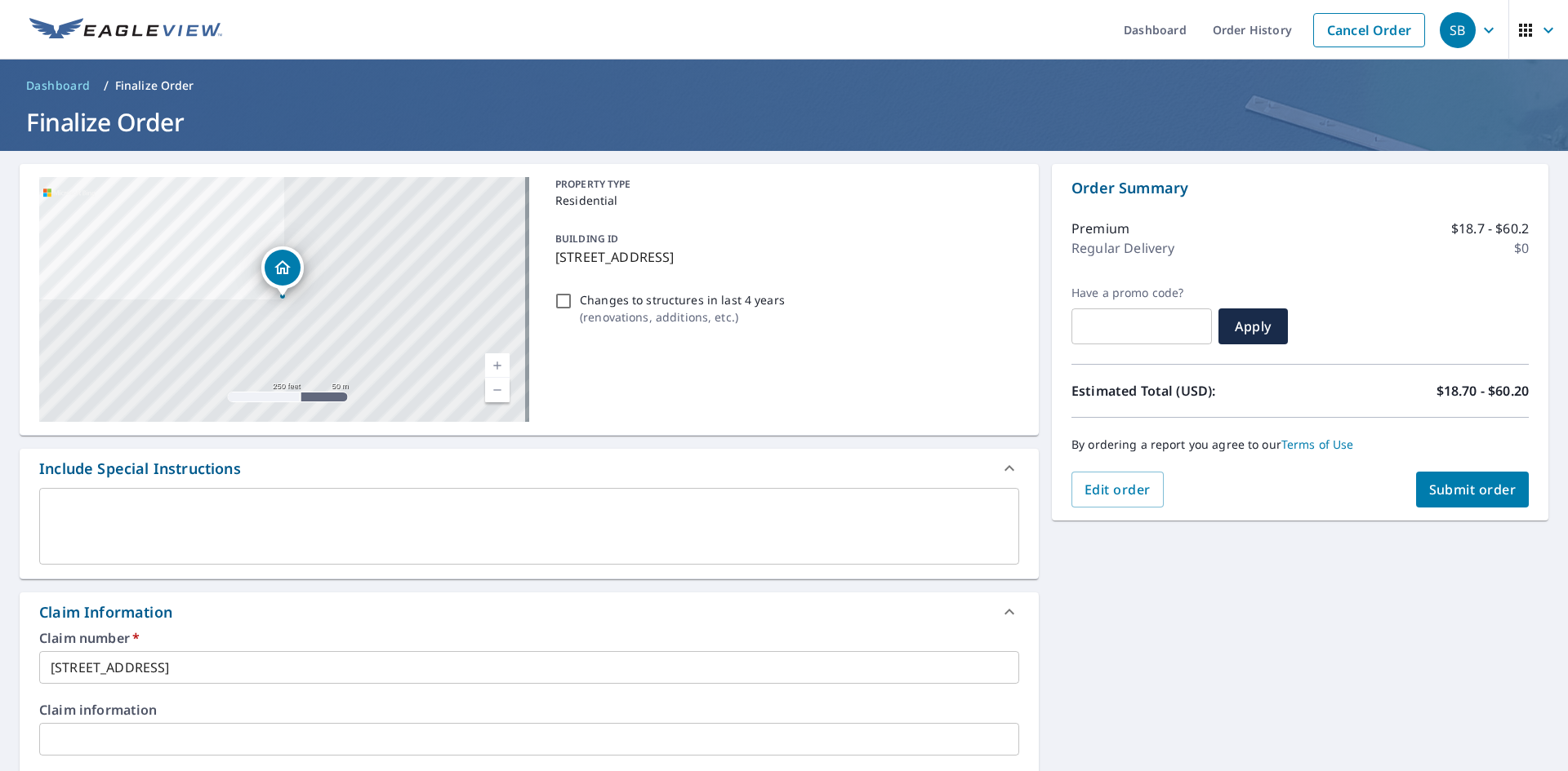
type input "[STREET_ADDRESS]"
click at [1450, 485] on span "Submit order" at bounding box center [1473, 489] width 87 height 18
checkbox input "true"
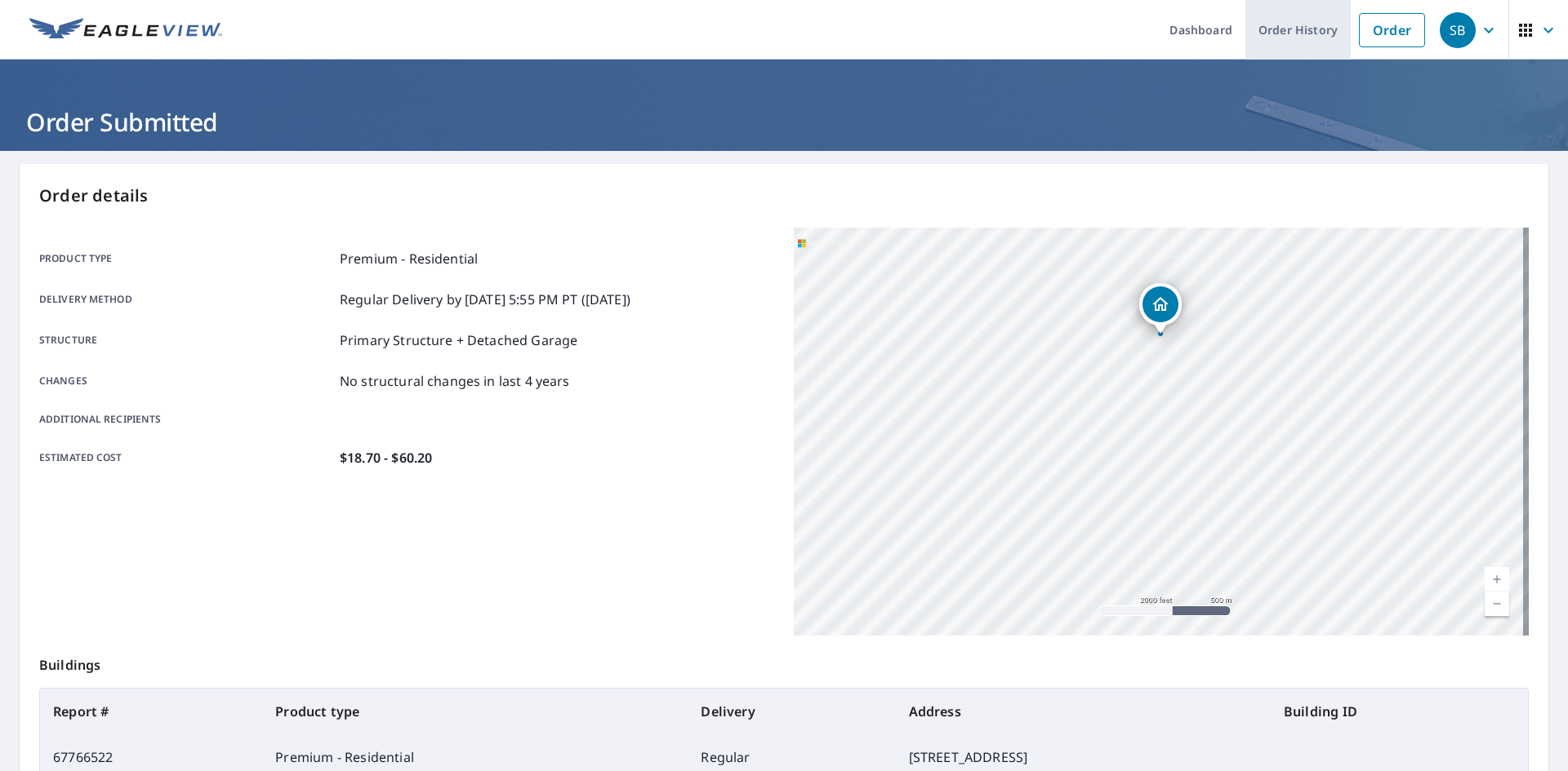
drag, startPoint x: 1270, startPoint y: 21, endPoint x: 1308, endPoint y: 51, distance: 48.4
click at [1270, 21] on link "Order History" at bounding box center [1298, 29] width 106 height 59
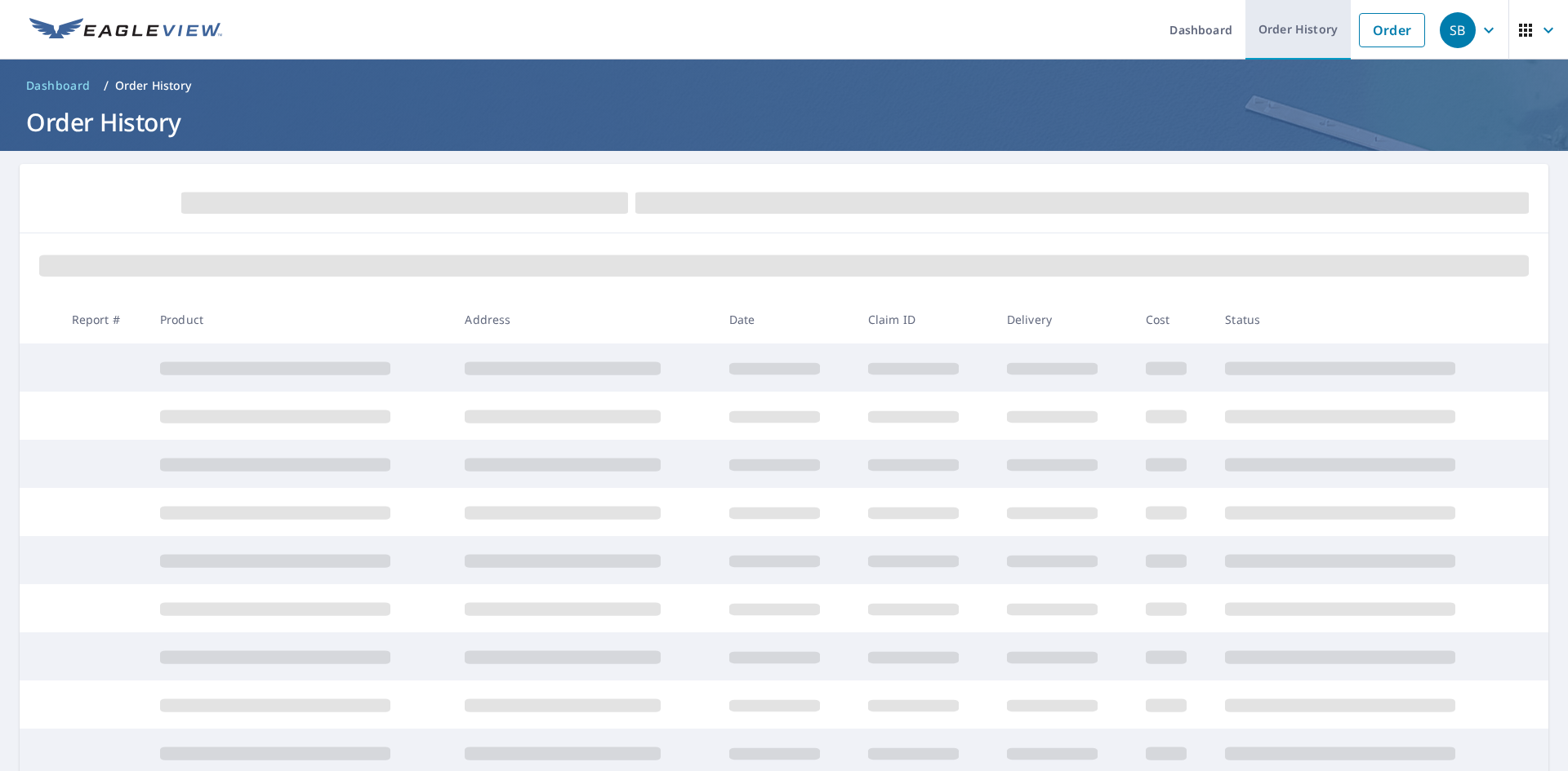
click at [1269, 33] on link "Order History" at bounding box center [1298, 29] width 106 height 59
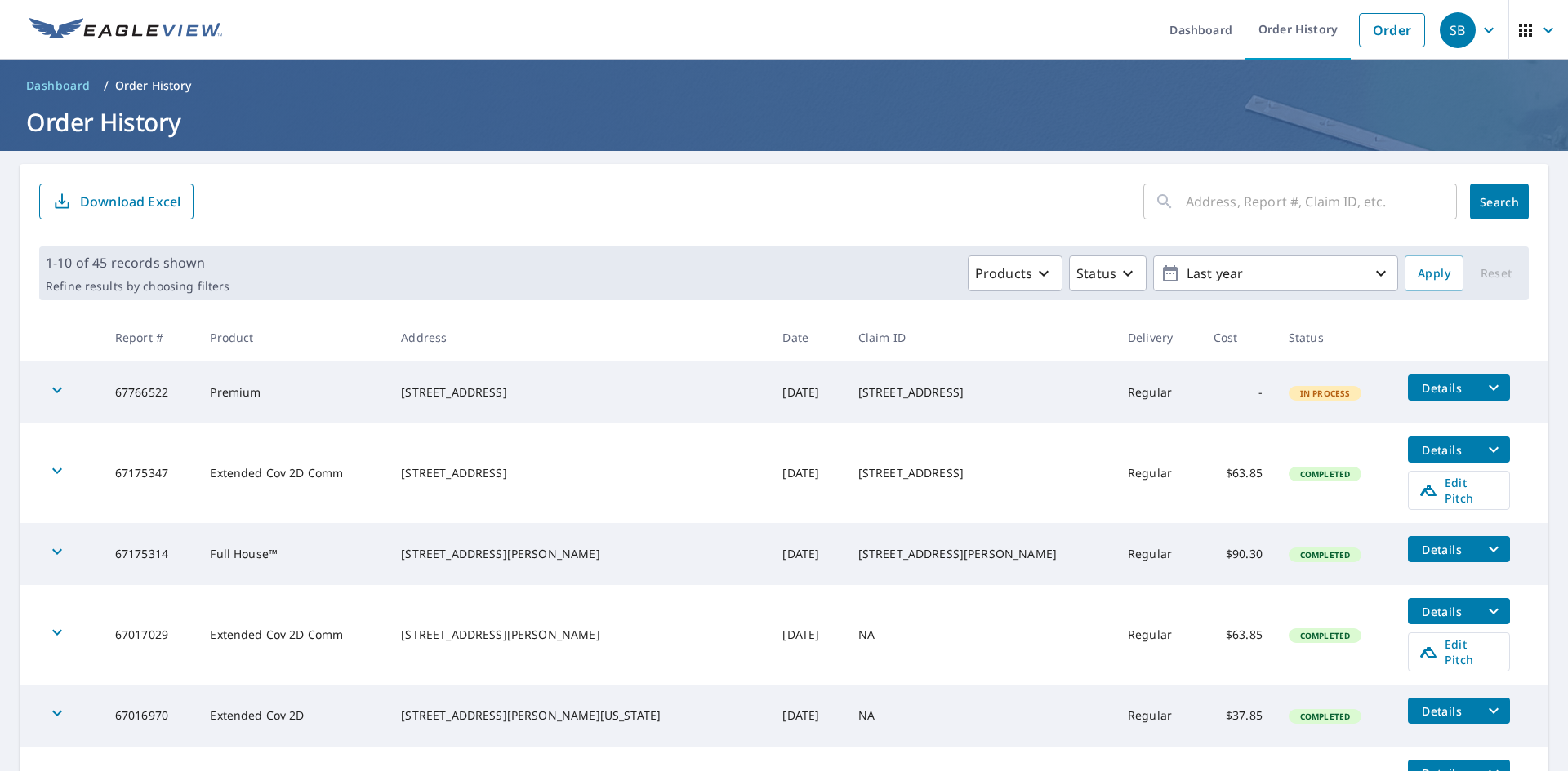
click at [1483, 388] on icon "filesDropdownBtn-67766522" at bounding box center [1493, 387] width 19 height 19
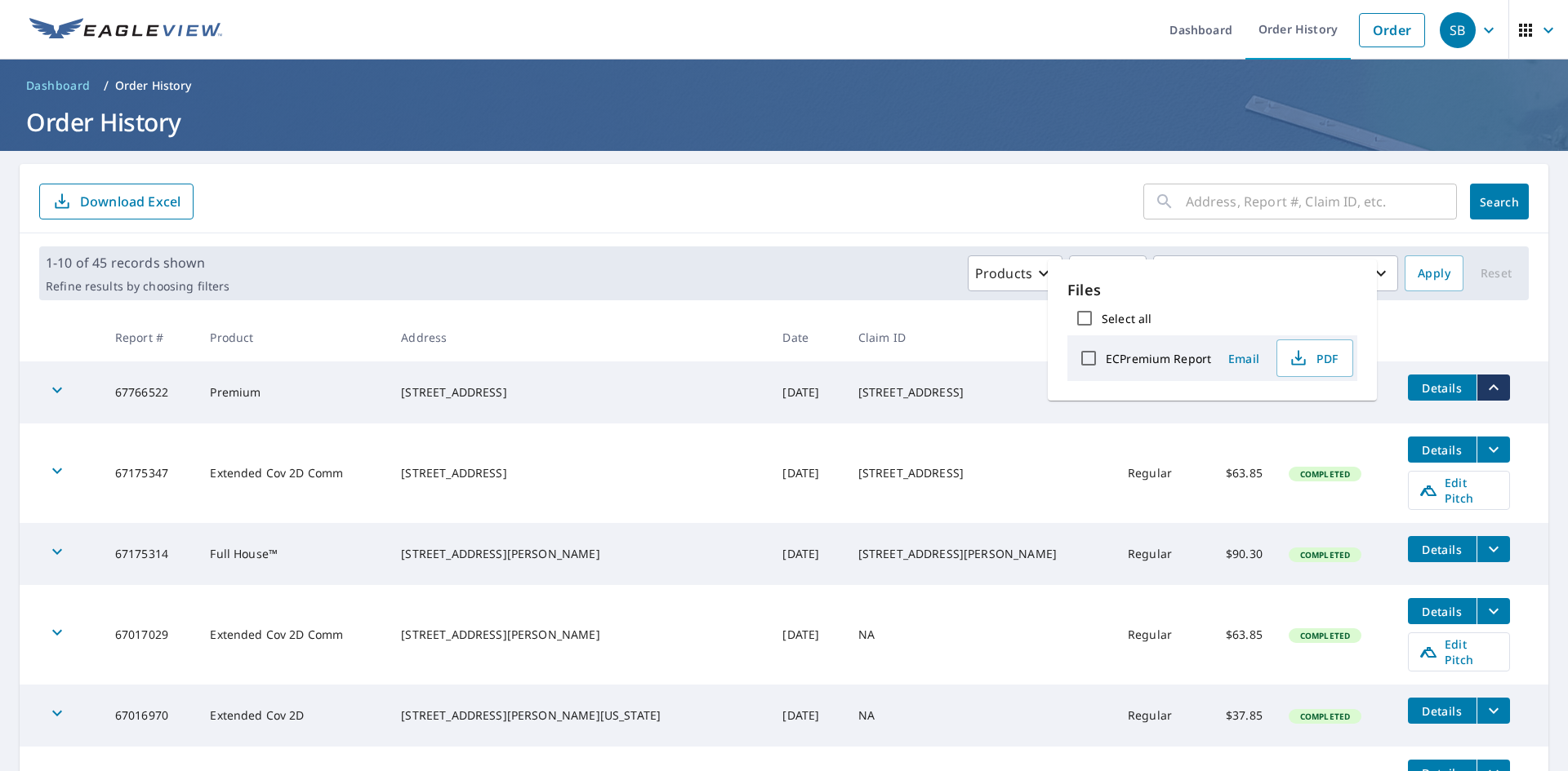
click at [1091, 355] on input "ECPremium Report" at bounding box center [1088, 357] width 34 height 34
checkbox input "true"
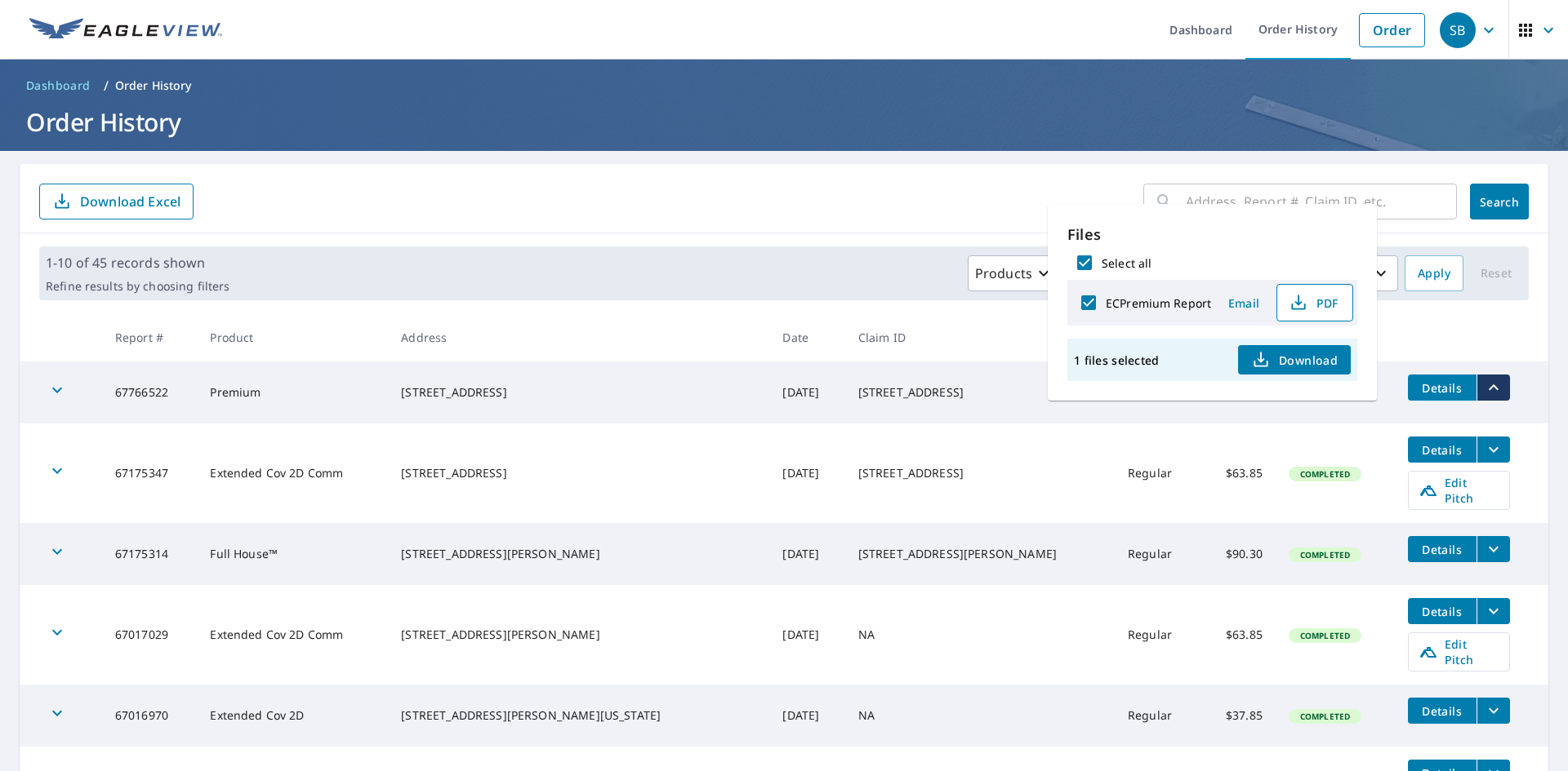
click at [1313, 292] on button "PDF" at bounding box center [1315, 302] width 77 height 38
click at [1460, 27] on div "SB" at bounding box center [1457, 30] width 36 height 36
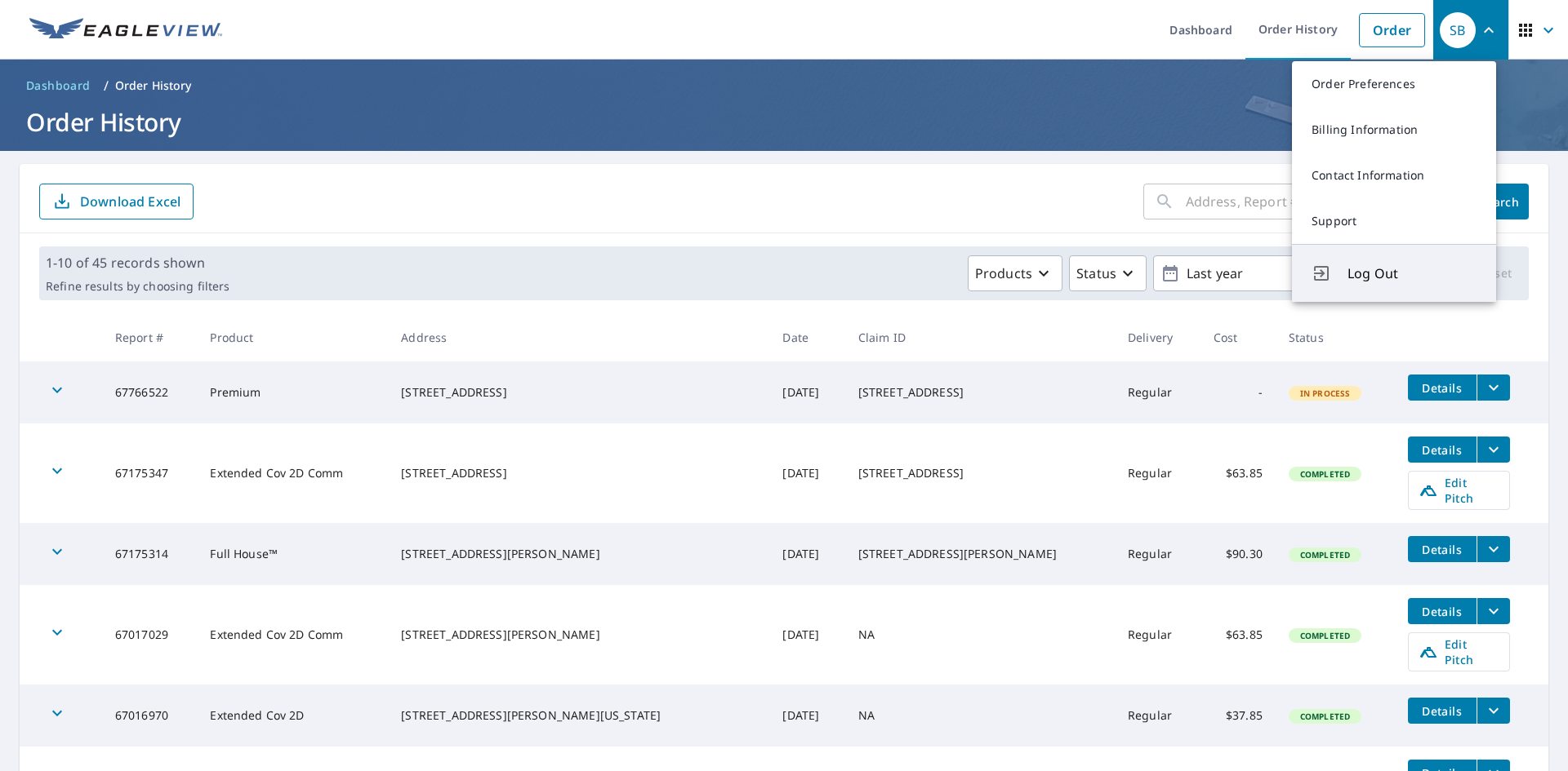
click at [1392, 281] on span "Log Out" at bounding box center [1411, 273] width 129 height 19
